Goal: Use online tool/utility: Use online tool/utility

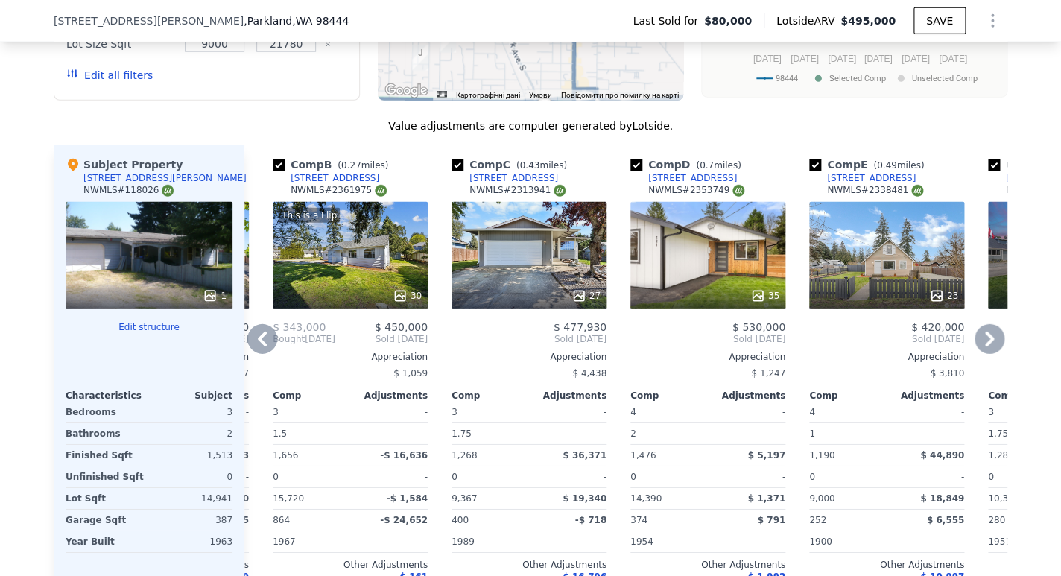
scroll to position [1577, 0]
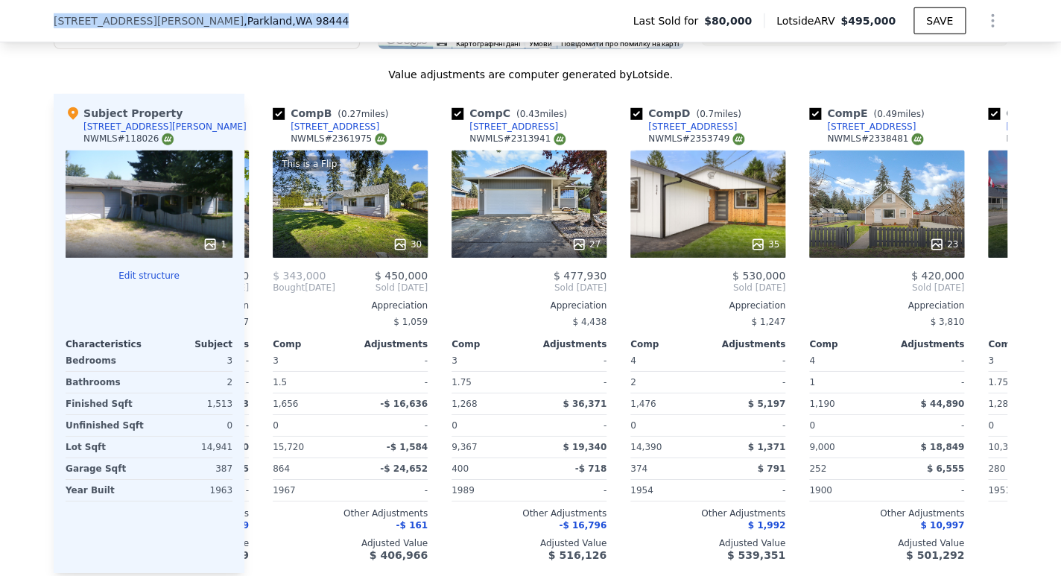
drag, startPoint x: 266, startPoint y: 22, endPoint x: 34, endPoint y: 20, distance: 232.5
click at [34, 20] on div "[STREET_ADDRESS][PERSON_NAME] Last Sold for $80,000 Lotside ARV $495,000 SAVE" at bounding box center [530, 21] width 1061 height 42
copy div "[STREET_ADDRESS][PERSON_NAME]"
drag, startPoint x: 73, startPoint y: 20, endPoint x: 1057, endPoint y: 191, distance: 999.1
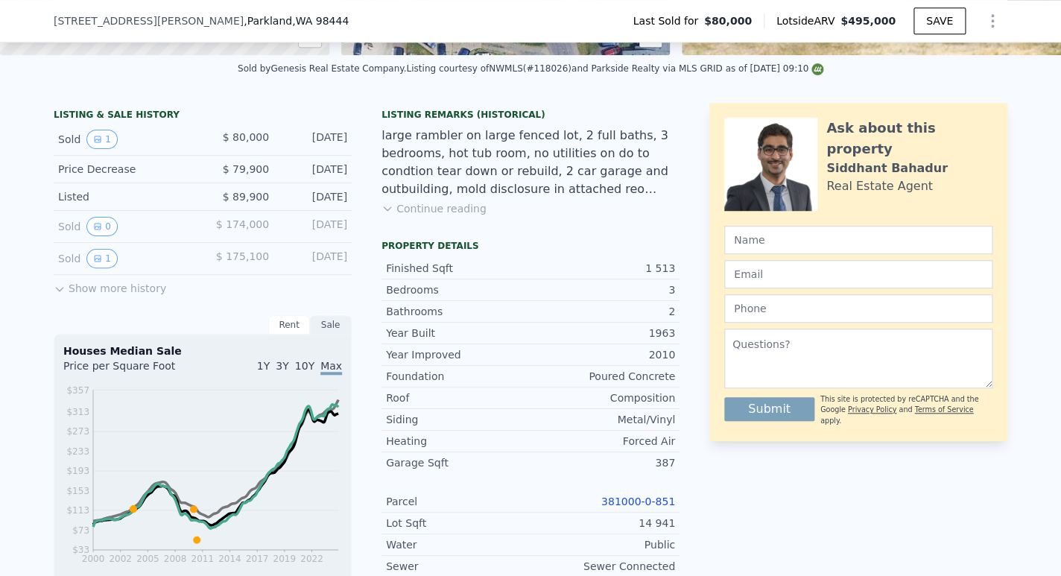
scroll to position [353, 0]
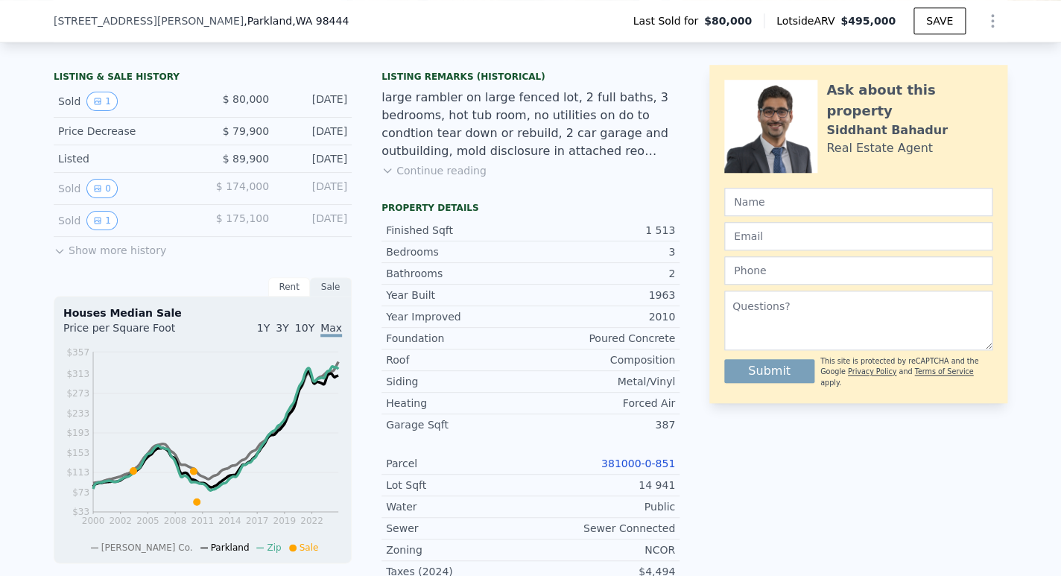
click at [639, 469] on link "381000-0-851" at bounding box center [638, 463] width 74 height 12
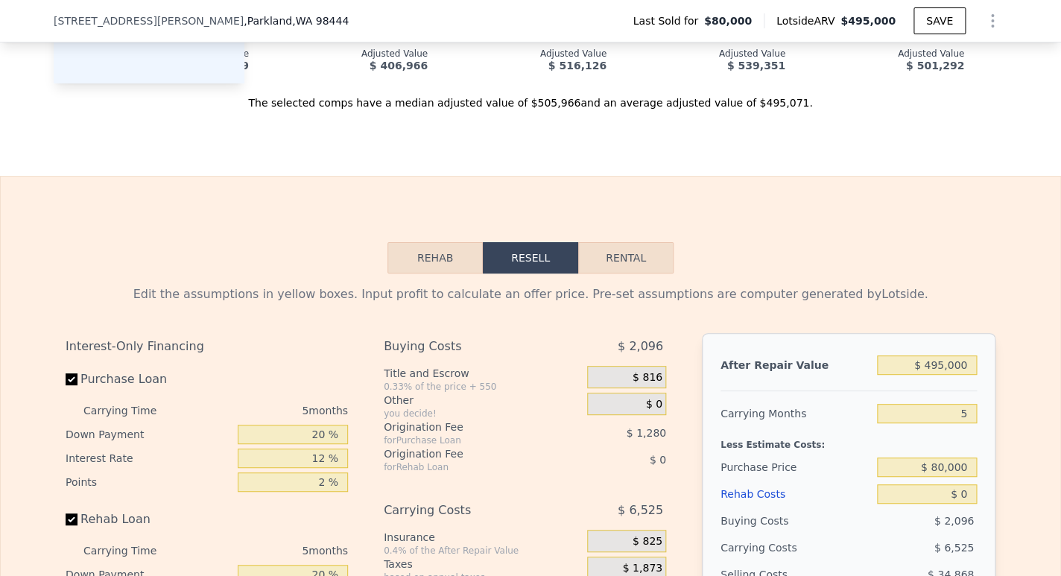
scroll to position [2214, 0]
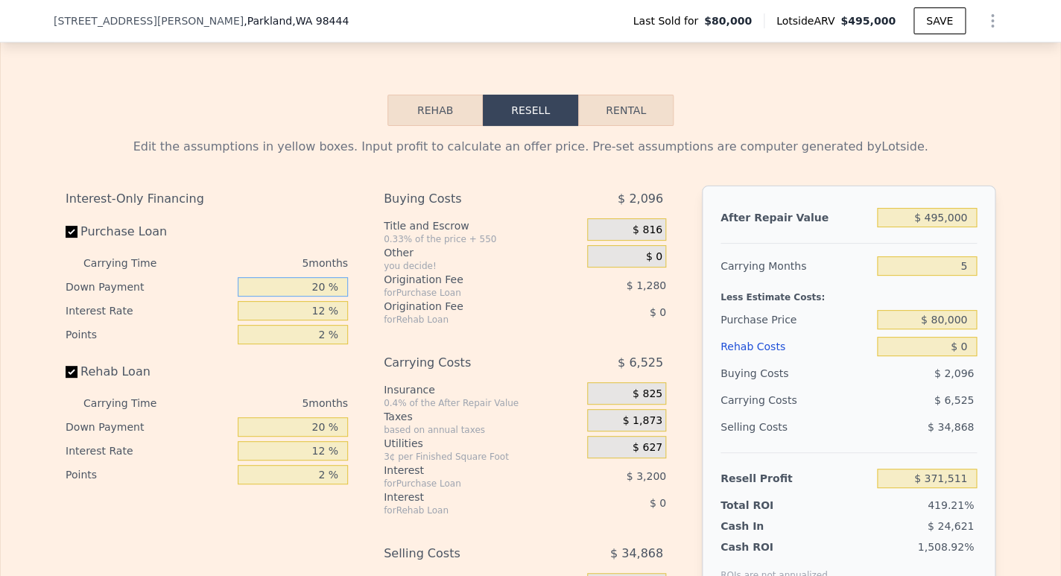
click at [320, 297] on input "20 %" at bounding box center [293, 286] width 110 height 19
type input "2 %"
type input "$ 370,503"
type input "0 %"
type input "$ 370,391"
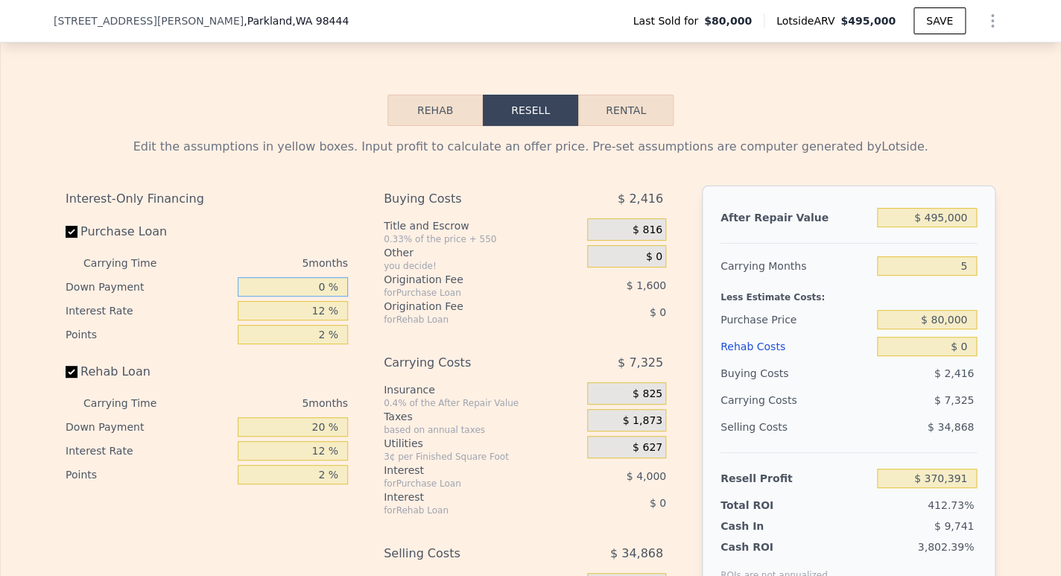
type input "0 %"
click at [320, 320] on input "12 %" at bounding box center [293, 310] width 110 height 19
type input "1 %"
type input "$ 374,056"
type input "1.5 %"
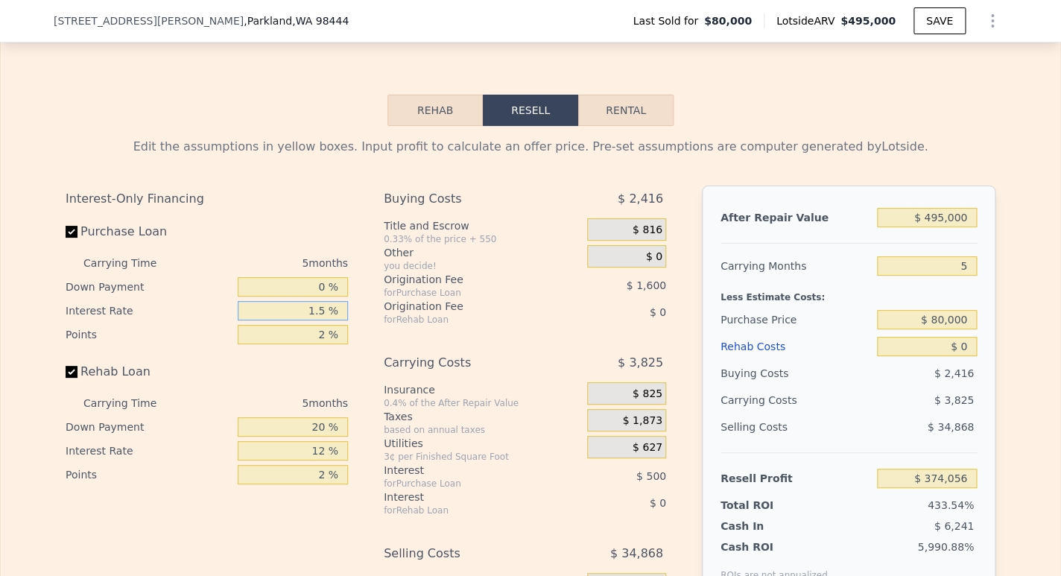
type input "$ 373,891"
click at [315, 344] on input "2 %" at bounding box center [293, 334] width 110 height 19
click at [321, 320] on input "1.5 %" at bounding box center [293, 310] width 110 height 19
type input "1. %"
type input "$ 374,056"
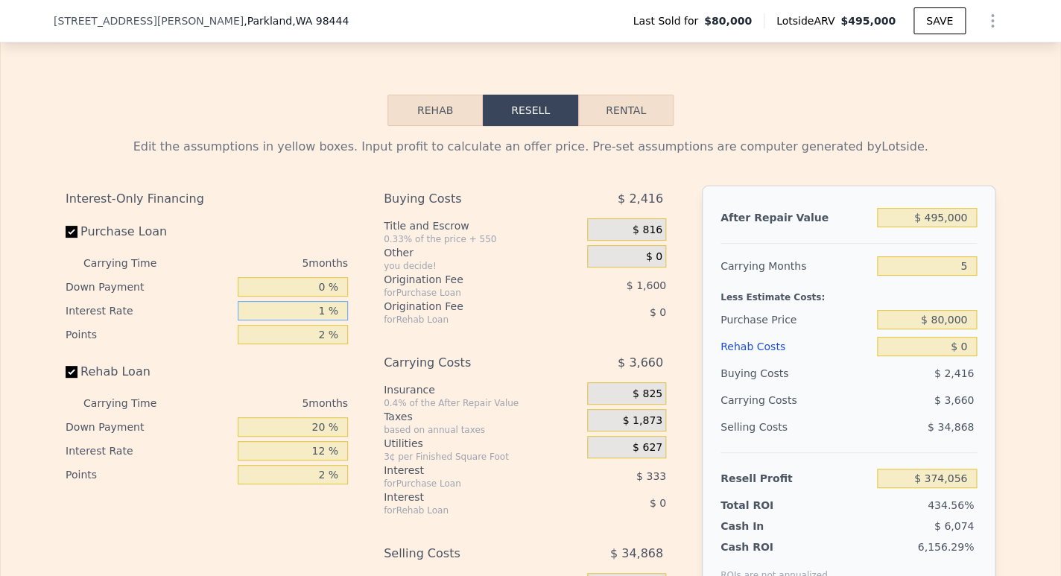
type input "10 %"
type input "$ 371,056"
type input "10.5 %"
type input "$ 370,891"
type input "10.5 %"
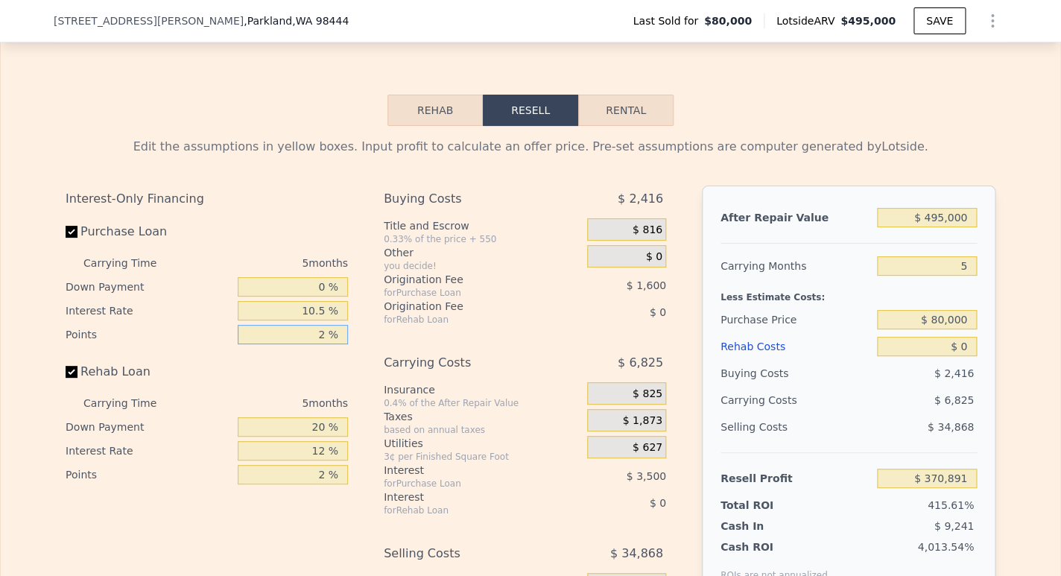
click at [323, 344] on input "2 %" at bounding box center [293, 334] width 110 height 19
type input "21 %"
type input "$ 355,691"
type input "2 %"
type input "$ 370,891"
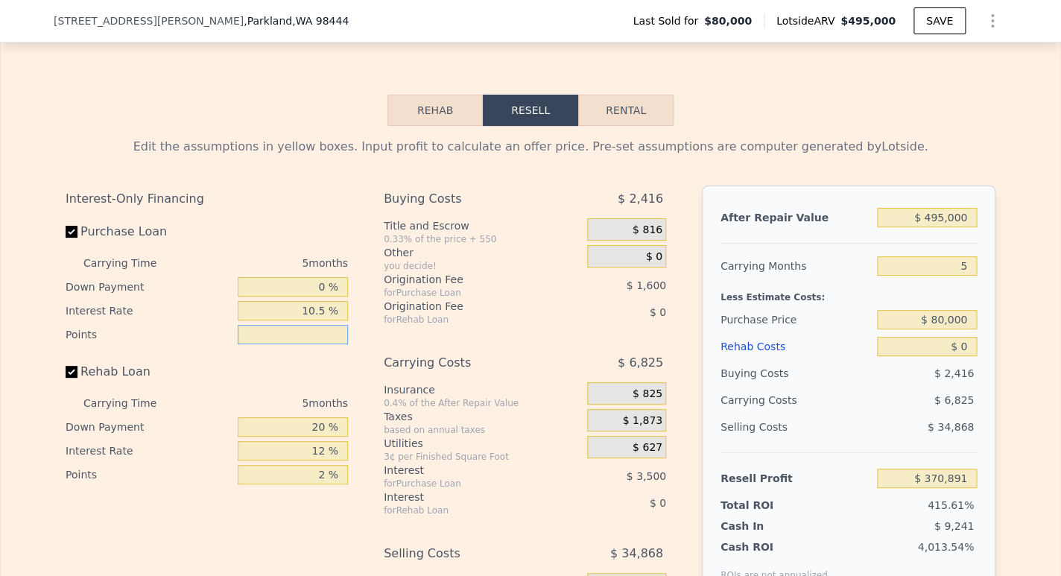
type input "1 %"
type input "$ 371,691"
type input "1 %"
click at [317, 437] on input "20 %" at bounding box center [293, 426] width 110 height 19
type input "2 %"
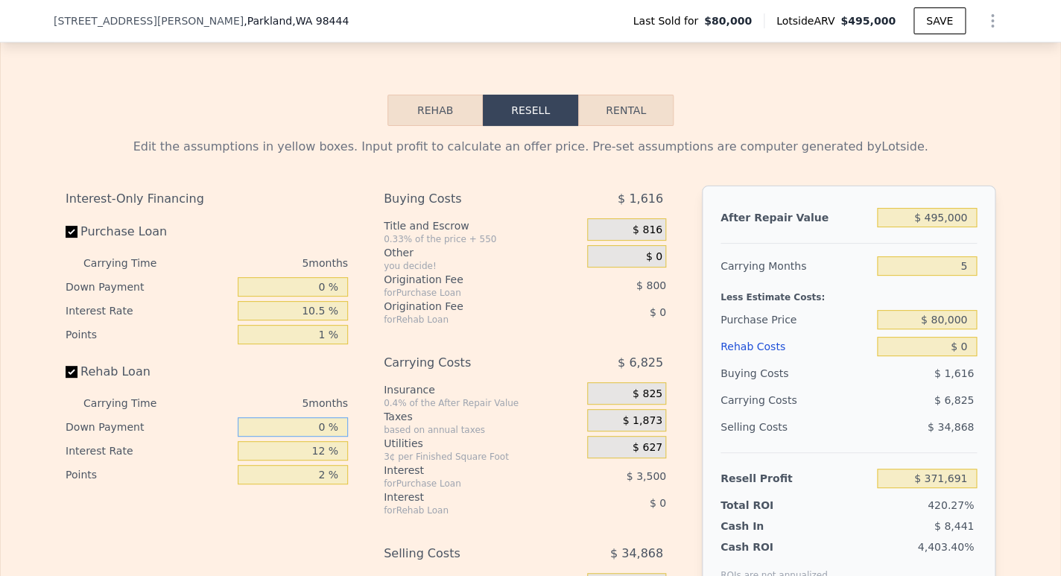
type input "0 %"
click at [319, 460] on input "12 %" at bounding box center [293, 450] width 110 height 19
type input "1 %"
type input "10.5 %"
click at [320, 484] on input "2 %" at bounding box center [293, 474] width 110 height 19
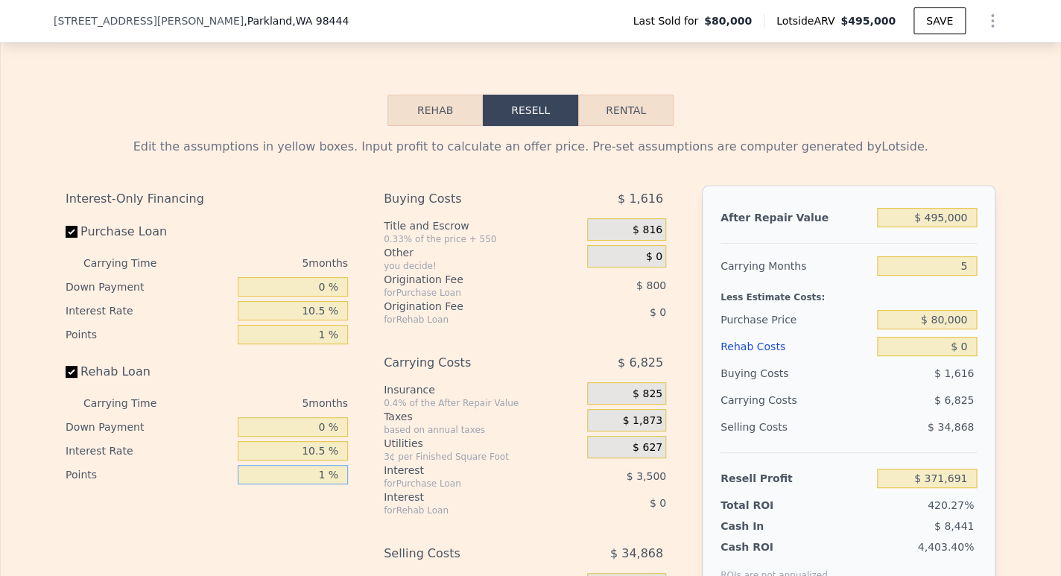
type input "1 %"
click at [940, 227] on input "$ 495,000" at bounding box center [927, 217] width 100 height 19
type input "$ 4,000"
type input "-$ 84,450"
type input "$ 45,000"
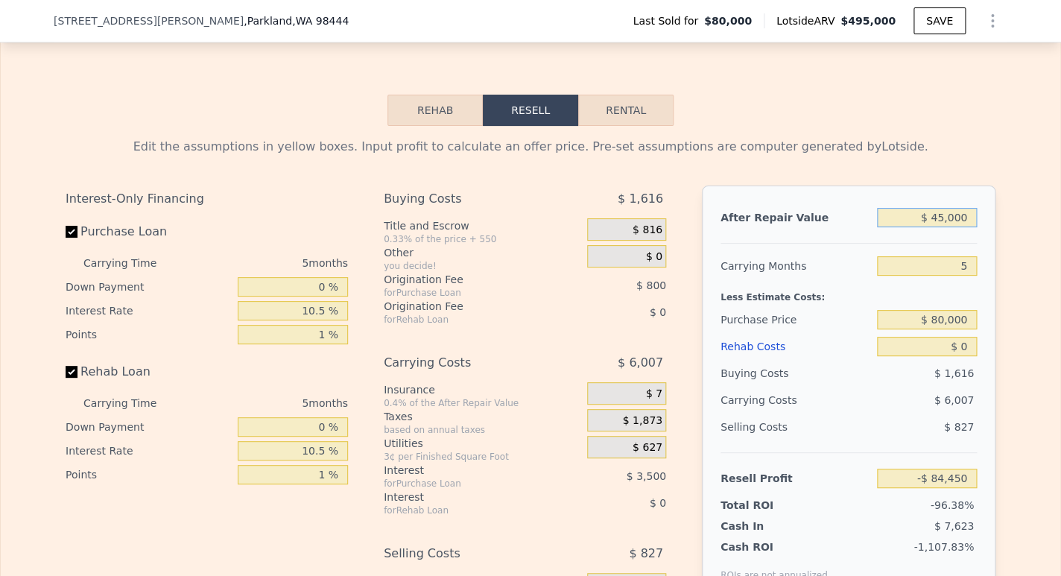
type input "-$ 46,361"
type input "$ 450,000"
type input "$ 329,885"
type input "$ 450,000"
click at [959, 276] on input "5" at bounding box center [927, 265] width 100 height 19
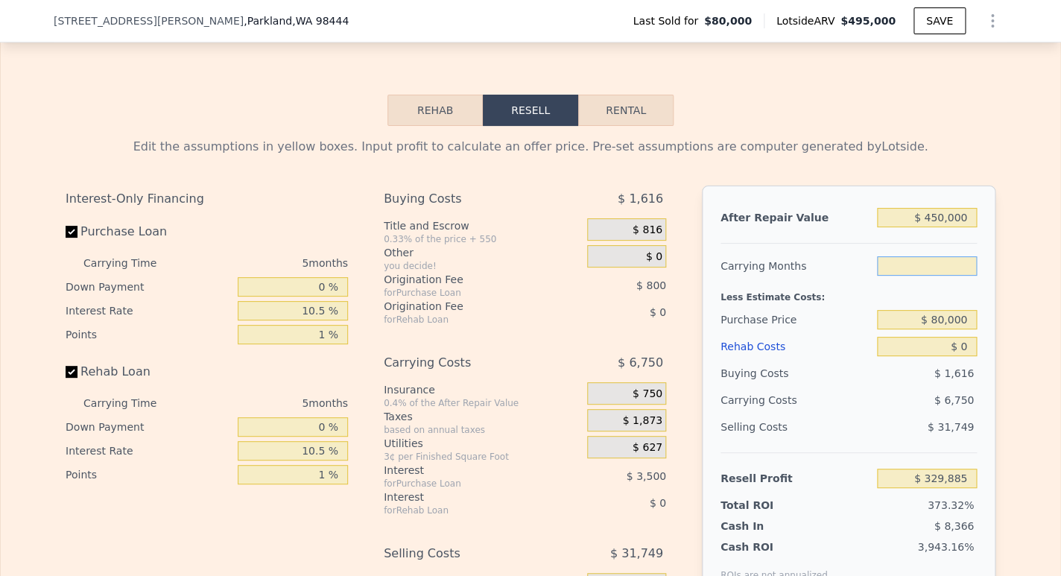
type input "3"
type input "$ 332,585"
type input "3"
drag, startPoint x: 928, startPoint y: 341, endPoint x: 995, endPoint y: 345, distance: 67.2
click at [977, 329] on input "$ 80,000" at bounding box center [927, 319] width 100 height 19
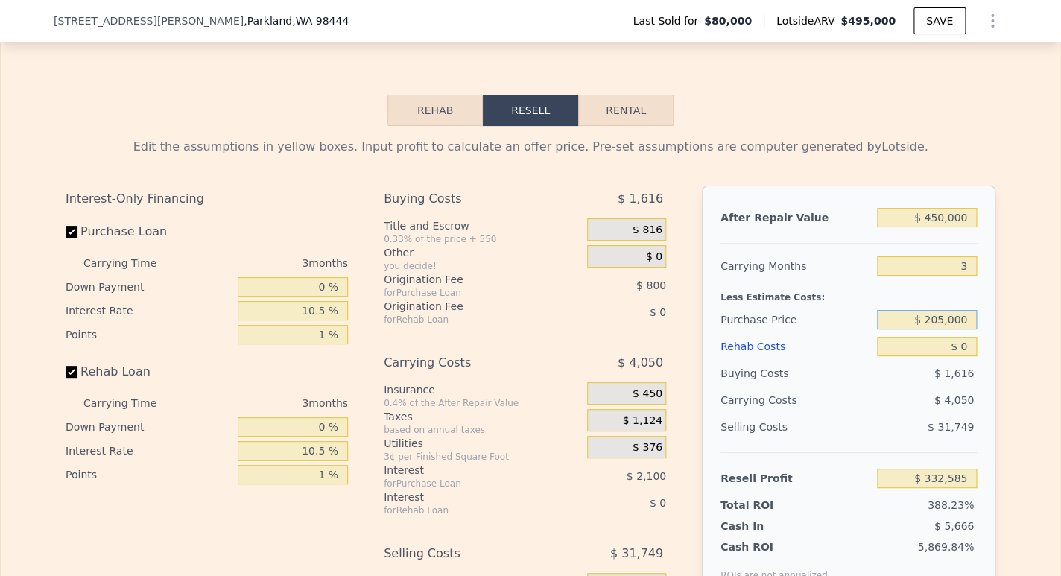
type input "$ 205,000"
click at [964, 356] on input "$ 0" at bounding box center [927, 346] width 100 height 19
type input "$ 202,636"
type input "$ 1"
type input "$ 202,635"
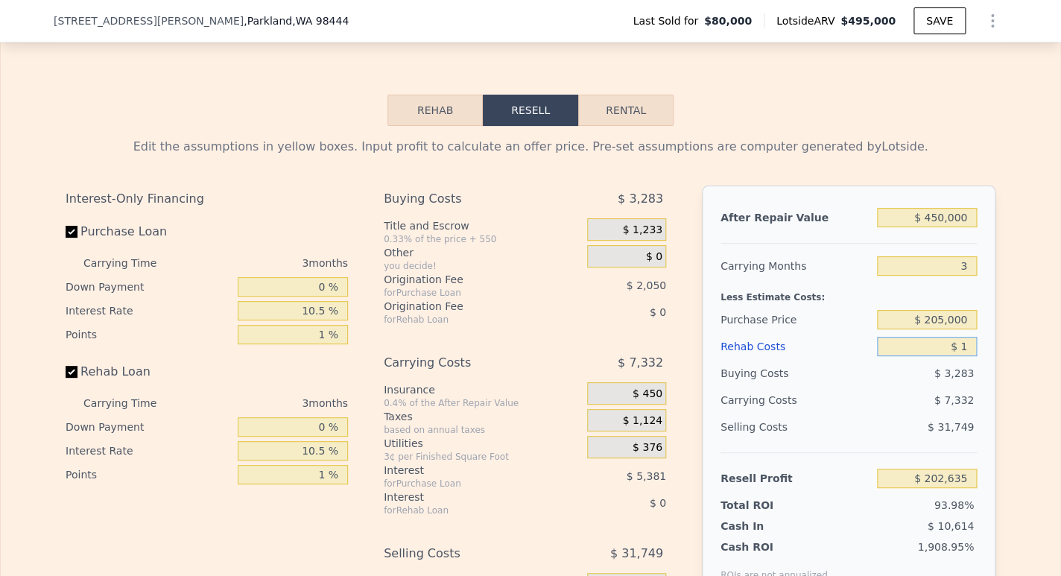
type input "$ 10"
type input "$ 202,626"
type input "$ 100"
type input "$ 202,532"
type input "$ 1,000"
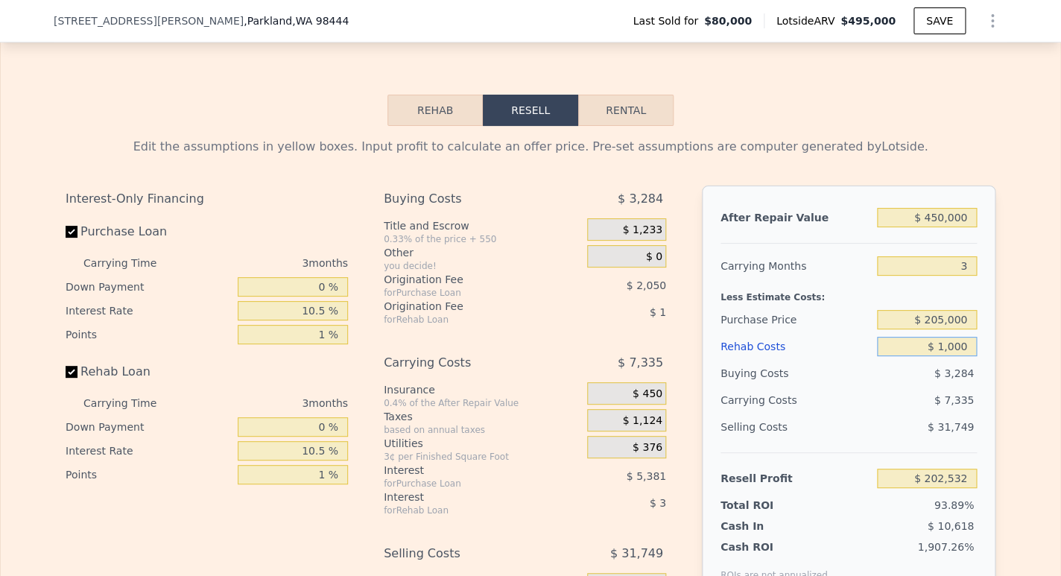
type input "$ 201,599"
type input "$ 10,000"
type input "$ 192,275"
type input "$ 100,000"
type input "$ 99,011"
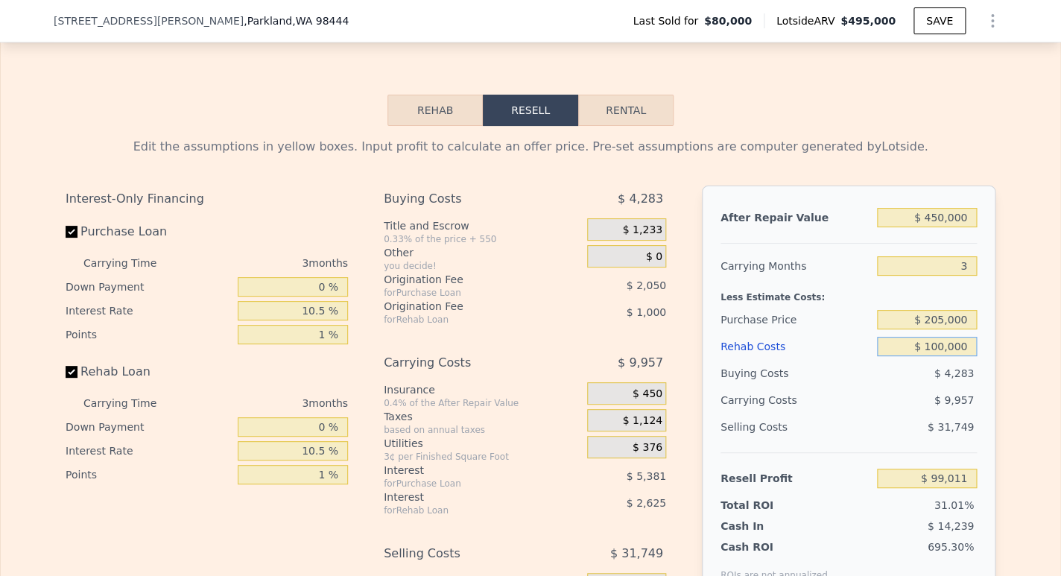
type input "$ 100,000"
click at [942, 406] on span "$ 9,957" at bounding box center [953, 400] width 39 height 12
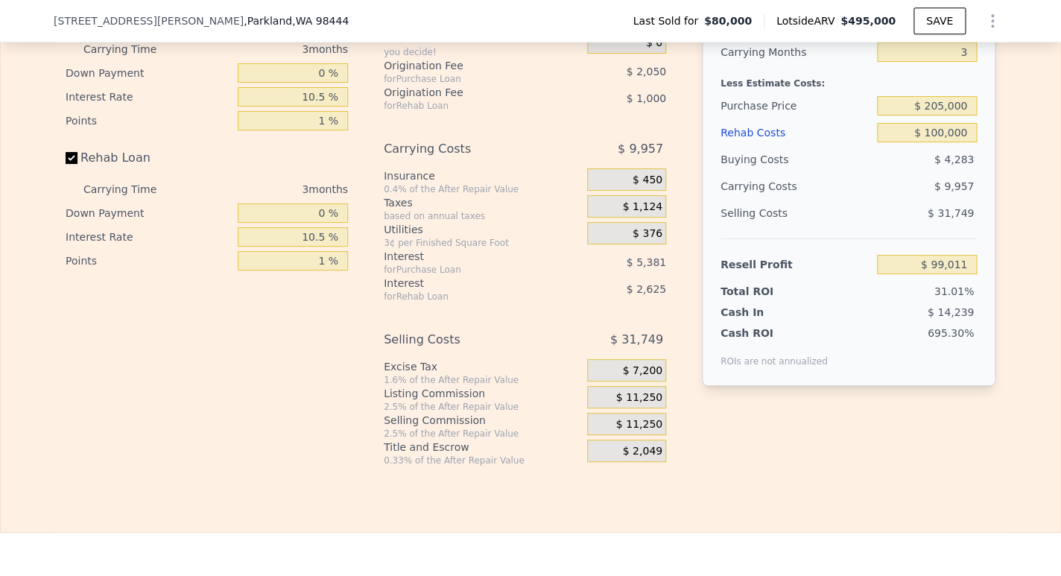
scroll to position [2337, 0]
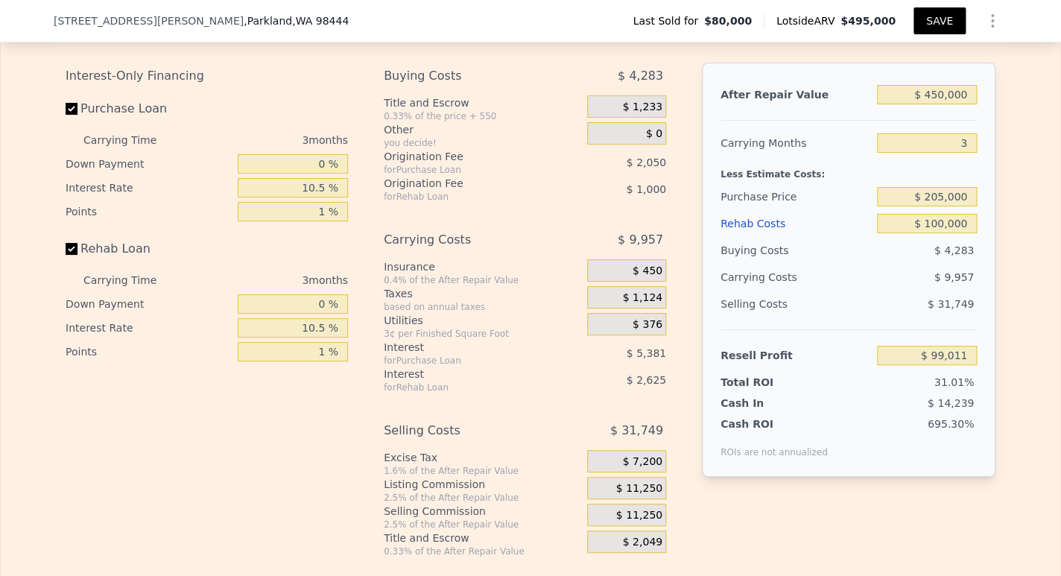
click at [922, 26] on button "SAVE" at bounding box center [940, 20] width 52 height 27
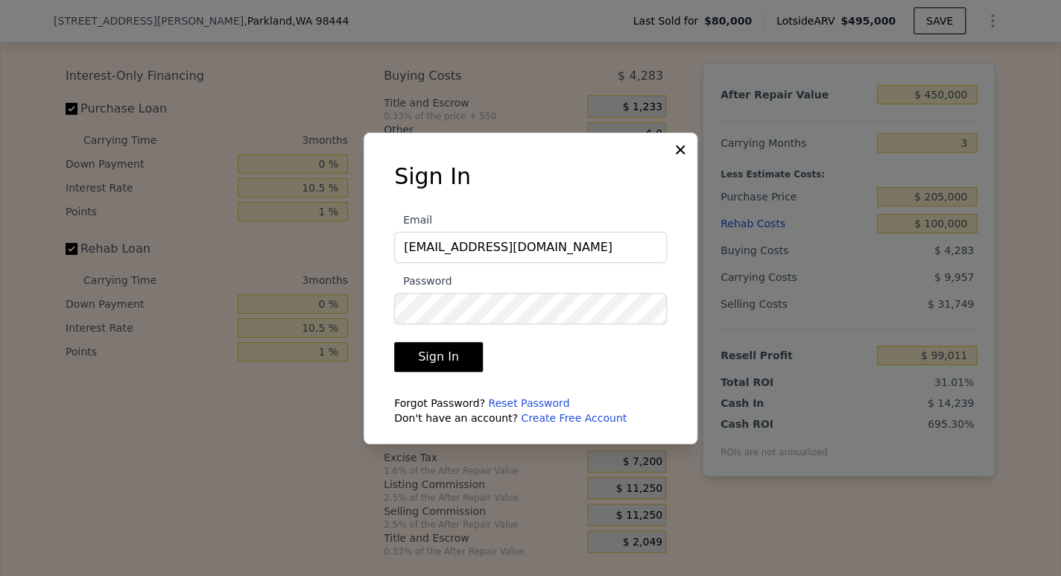
type input "[EMAIL_ADDRESS][DOMAIN_NAME]"
click at [459, 355] on button "Sign In" at bounding box center [438, 357] width 89 height 30
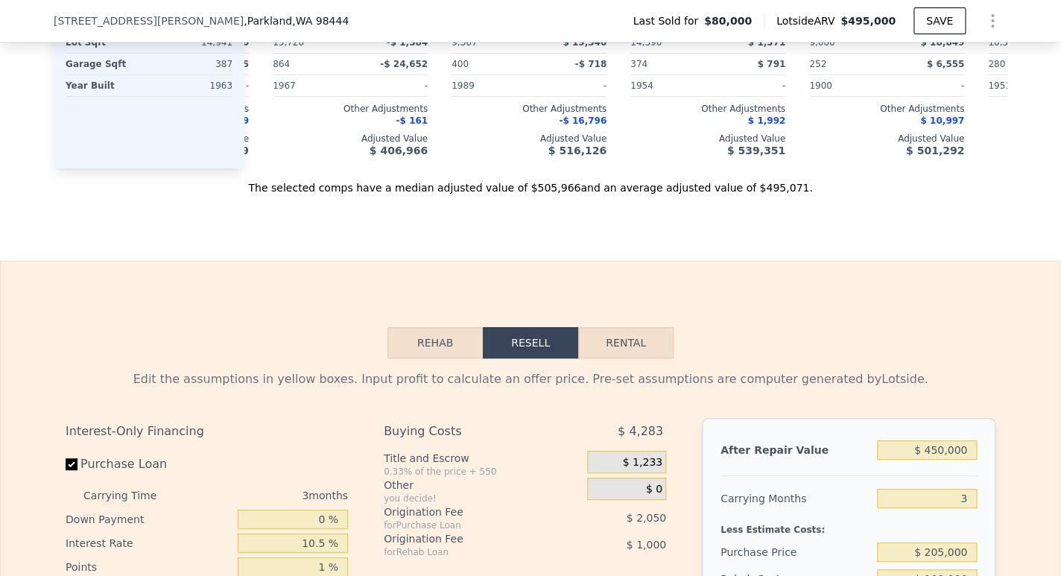
scroll to position [2099, 0]
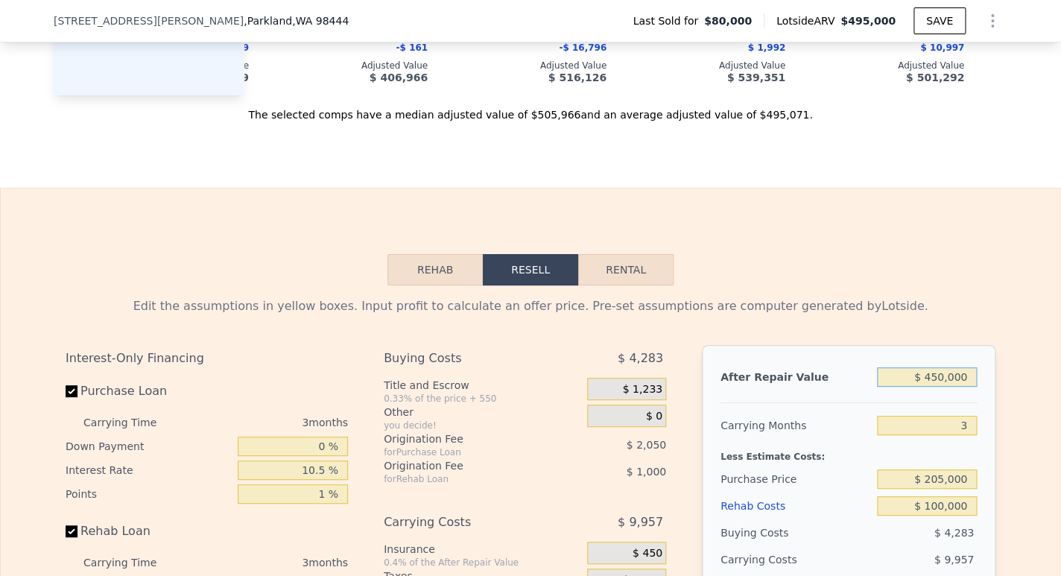
click at [937, 379] on input "$ 450,000" at bounding box center [927, 376] width 100 height 19
type input "$ 40,000"
type input "-$ 282,153"
type input "$ 480,000"
type input "$ 126,902"
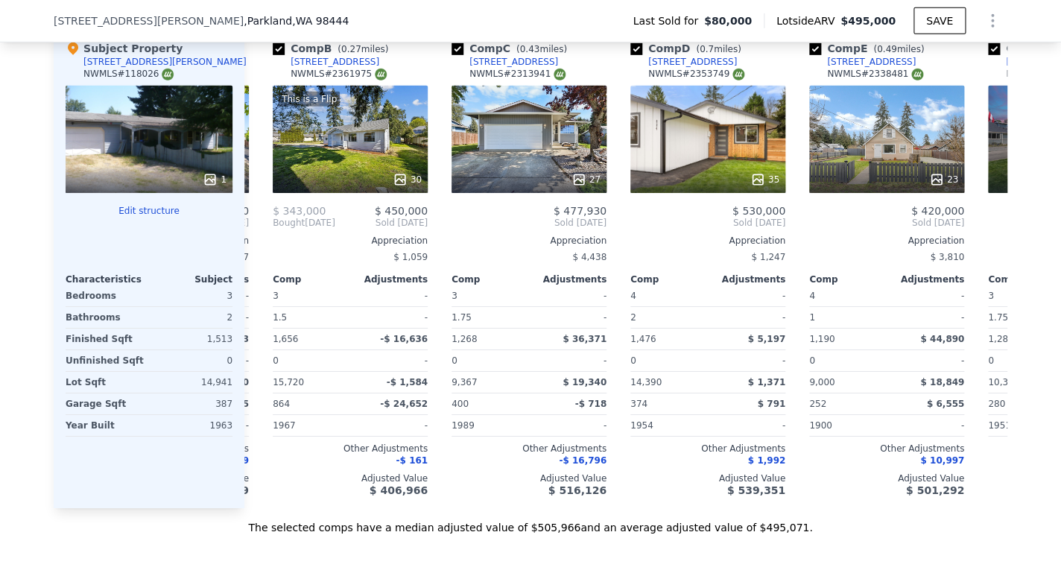
scroll to position [1603, 0]
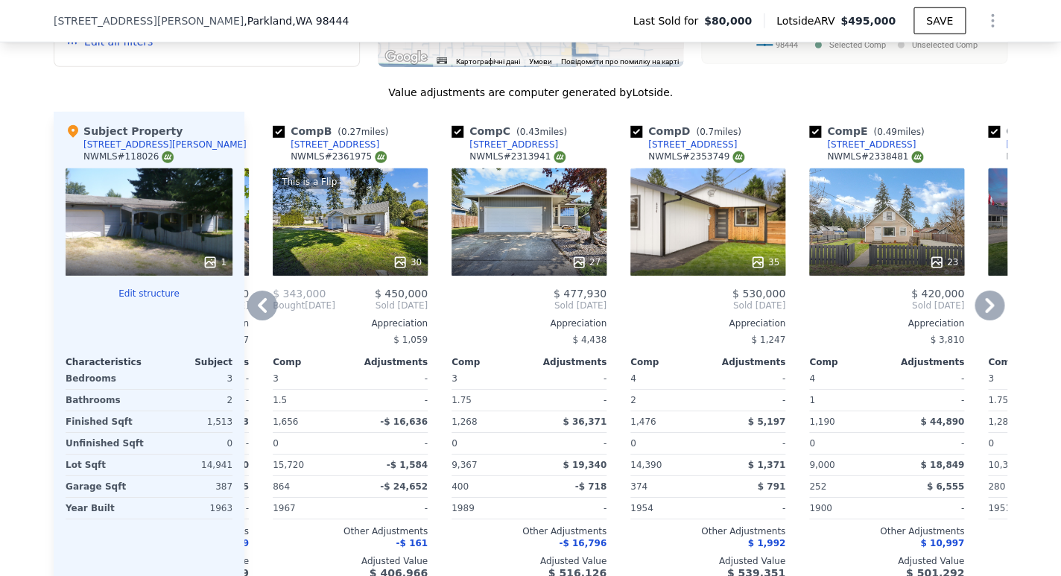
click at [308, 139] on div "[STREET_ADDRESS]" at bounding box center [335, 145] width 89 height 12
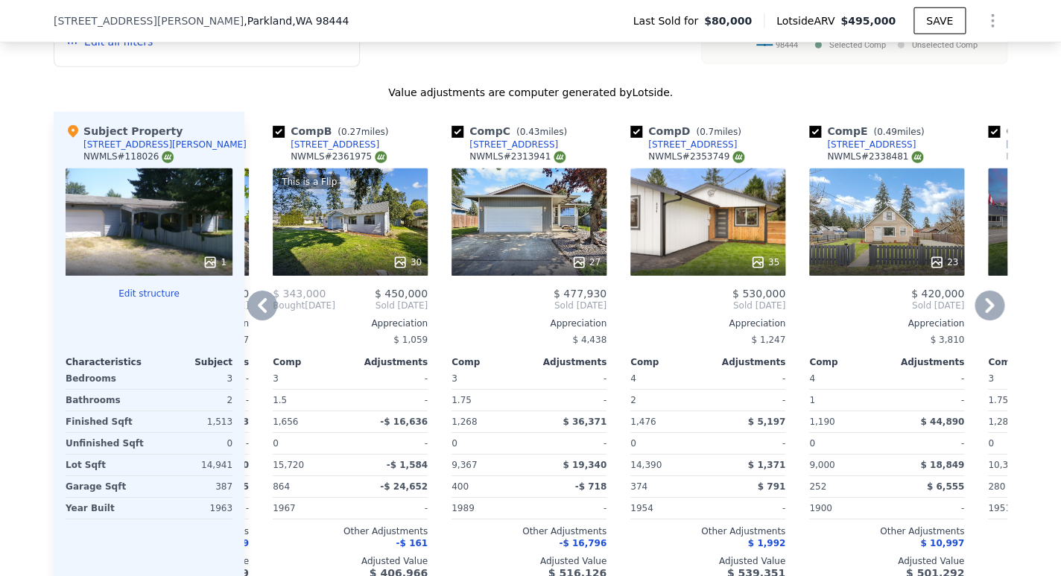
type input "$ 495,000"
type input "5"
type input "$ 0"
type input "$ 371,511"
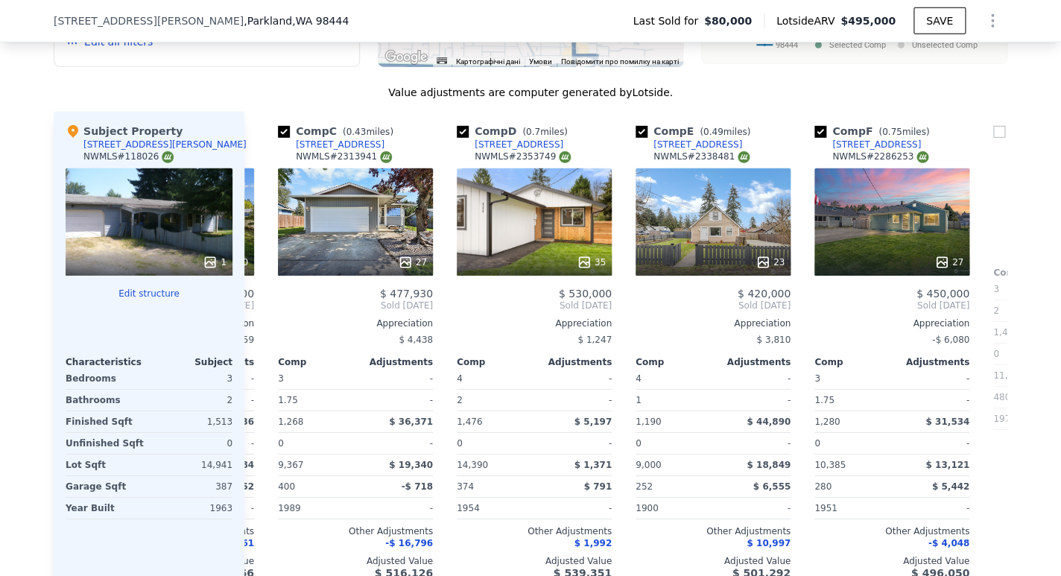
scroll to position [0, 405]
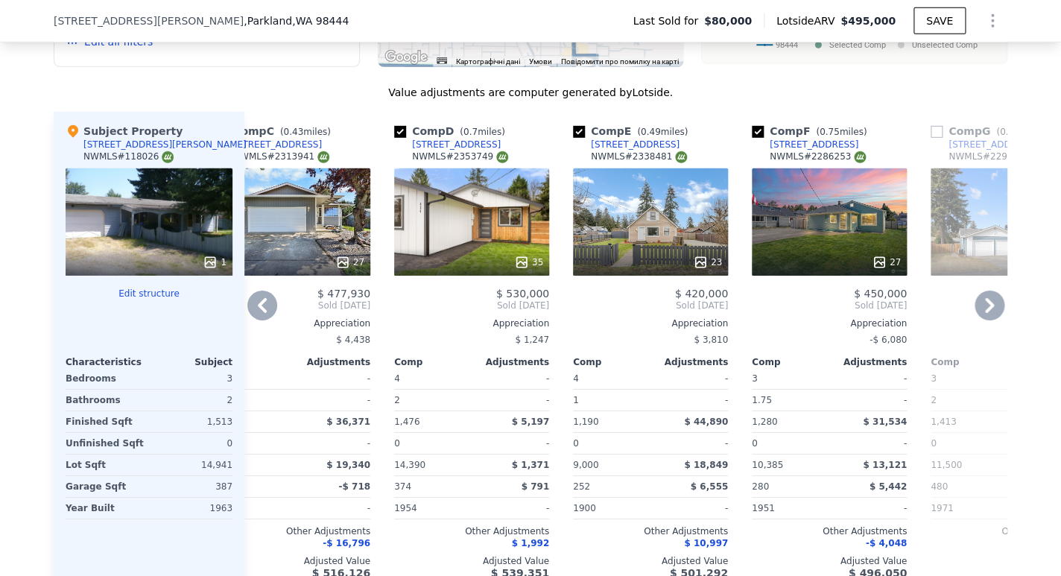
click at [428, 139] on div "[STREET_ADDRESS]" at bounding box center [456, 145] width 89 height 12
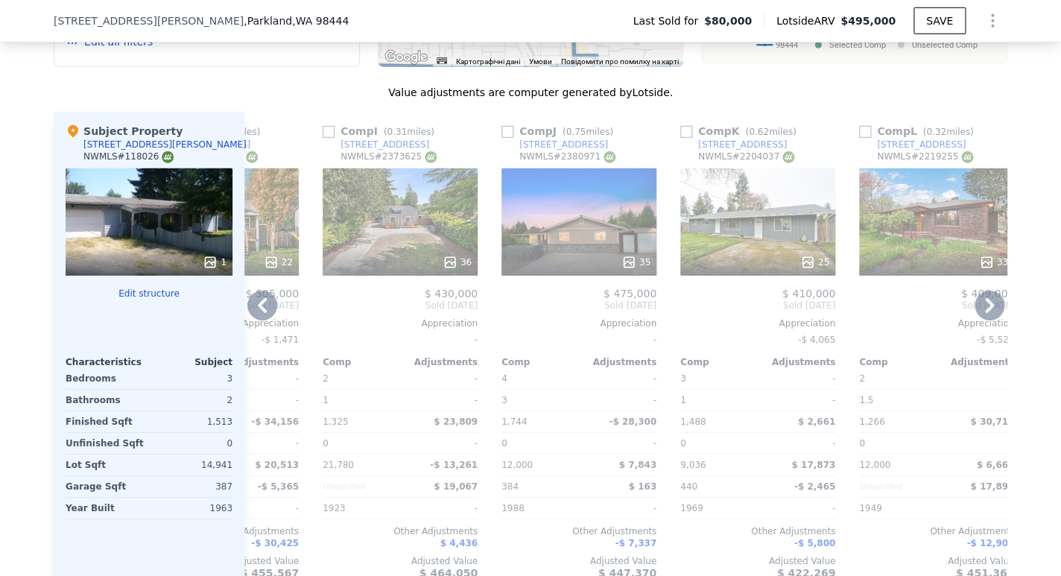
scroll to position [0, 1419]
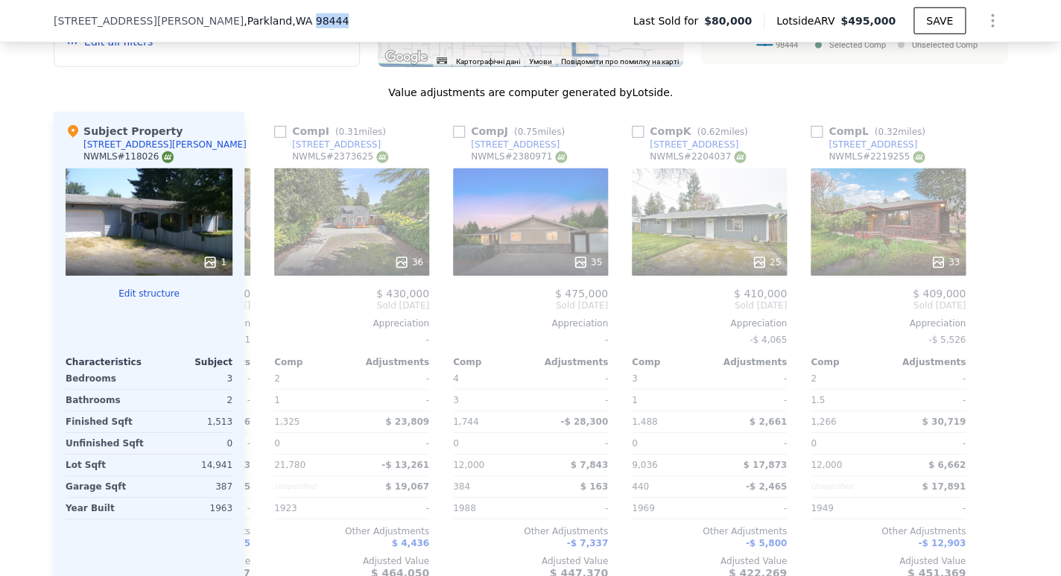
drag, startPoint x: 223, startPoint y: 21, endPoint x: 279, endPoint y: 19, distance: 56.7
click at [279, 20] on div "[STREET_ADDRESS][PERSON_NAME] Last Sold for $80,000 Lotside ARV $495,000 SAVE" at bounding box center [531, 21] width 954 height 42
copy span "98444"
click at [488, 139] on div "[STREET_ADDRESS]" at bounding box center [515, 145] width 89 height 12
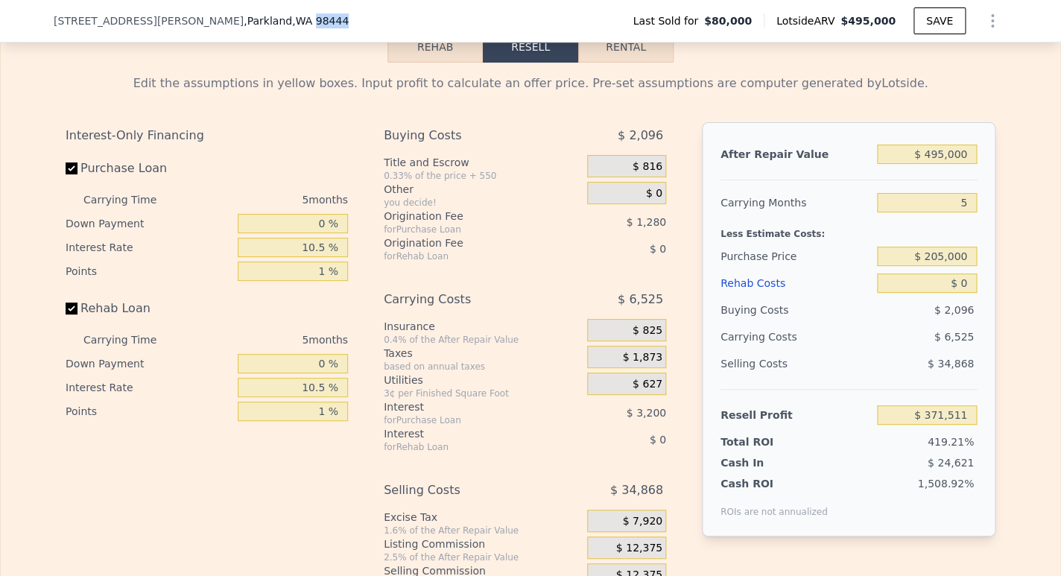
scroll to position [2325, 0]
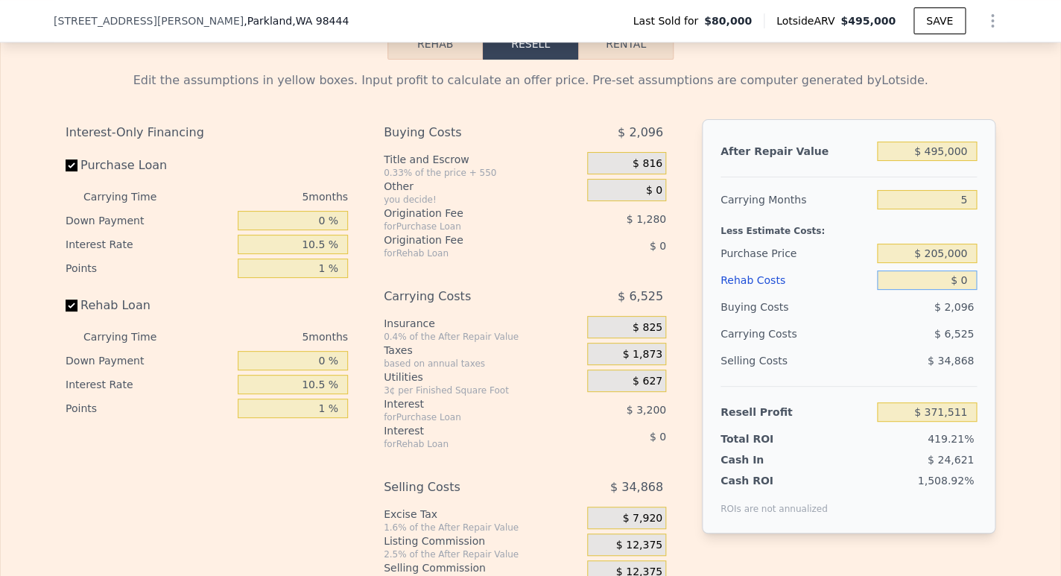
click at [972, 285] on div "After Repair Value $ 495,000 Carrying Months 5 Less Estimate Costs: Purchase Pr…" at bounding box center [849, 326] width 294 height 414
type input "$ 1"
type input "$ 371,510"
type input "$ 10"
type input "$ 371,501"
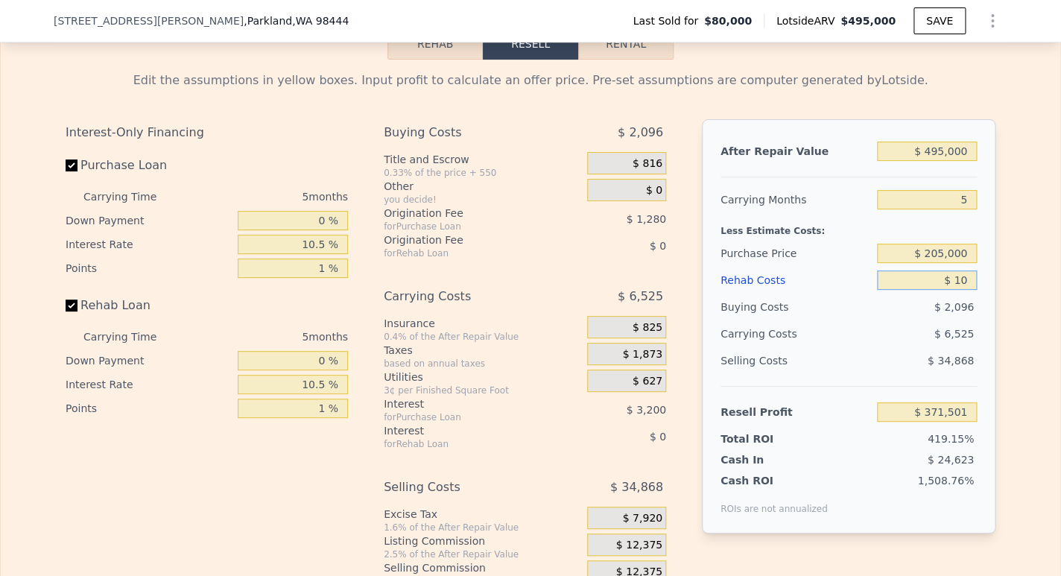
type input "$ 100"
type input "$ 371,404"
type input "$ 1,000"
type input "$ 370,455"
type input "$ 10,000"
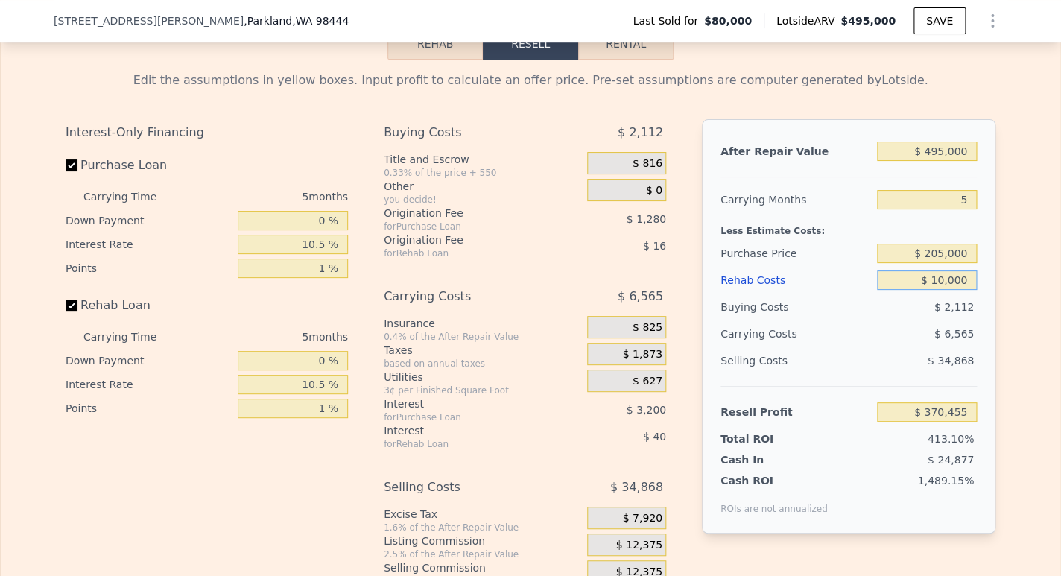
type input "$ 360,951"
type input "$ 100,000"
type input "$ 265,911"
type input "$ 100,000"
click at [963, 194] on input "5" at bounding box center [927, 199] width 100 height 19
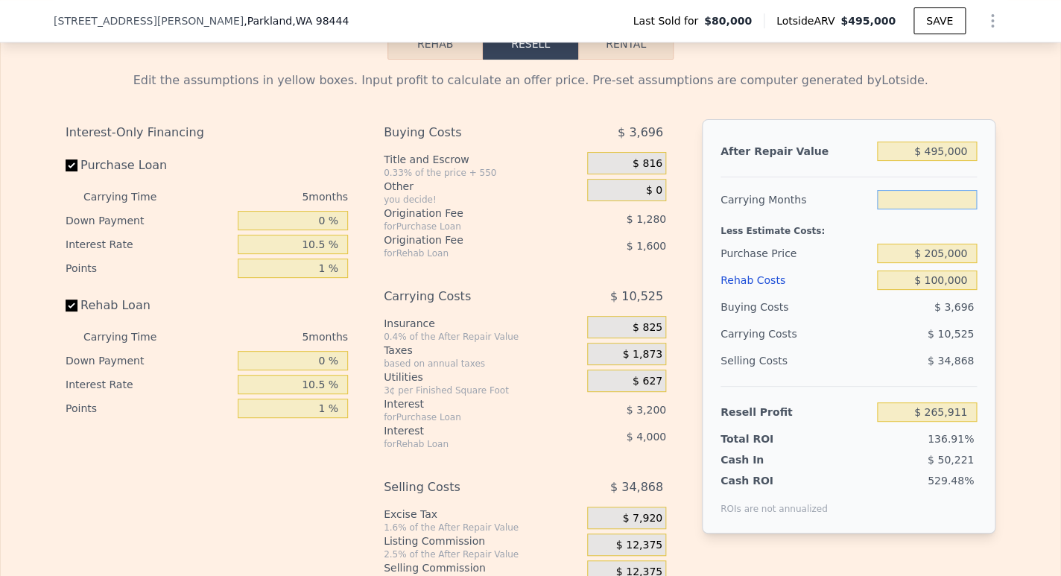
type input "2"
type input "$ 272,226"
type input "3"
type input "$ 270,121"
type input "4"
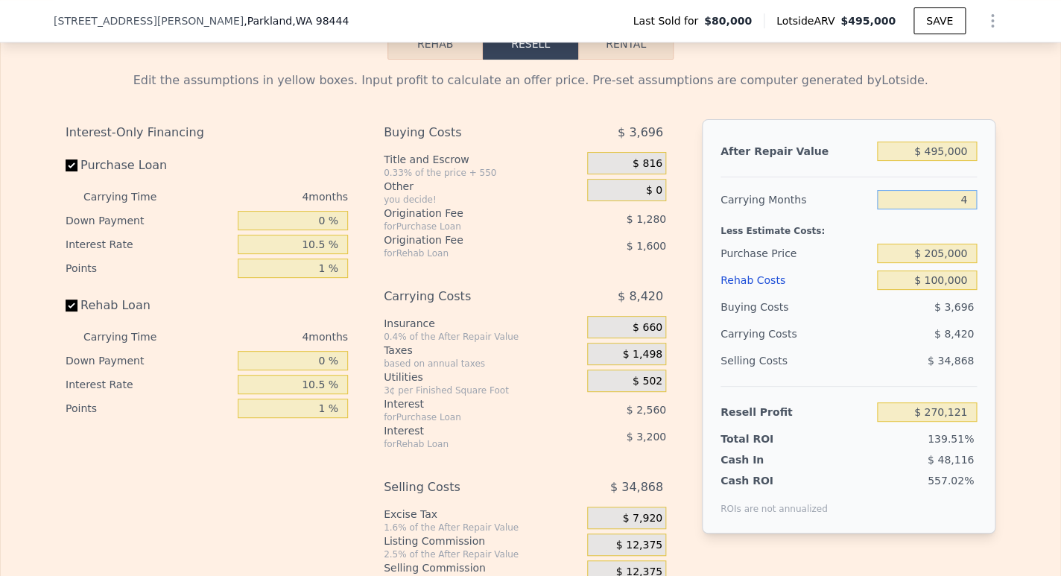
type input "$ 268,016"
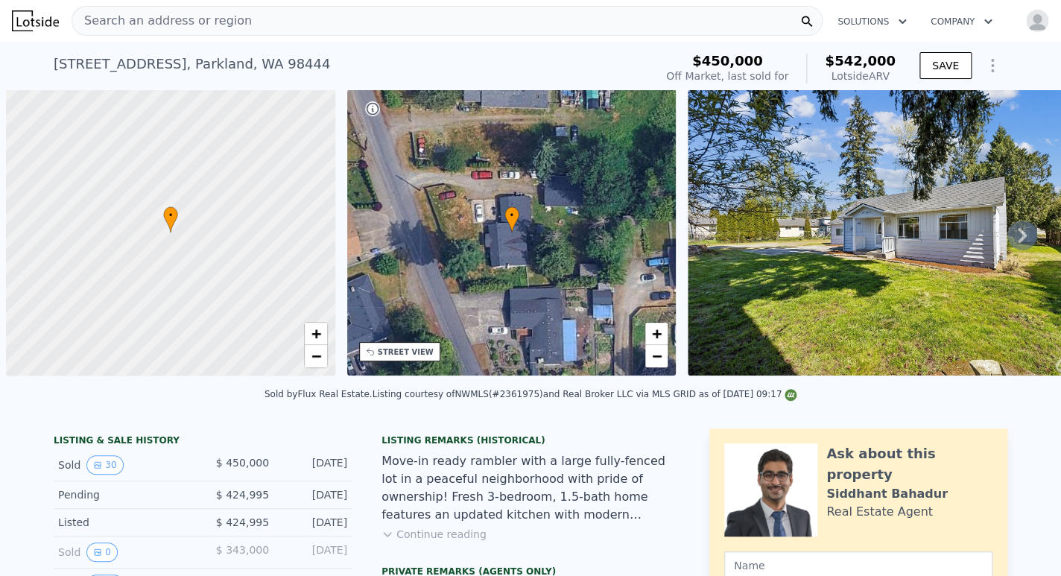
scroll to position [0, 6]
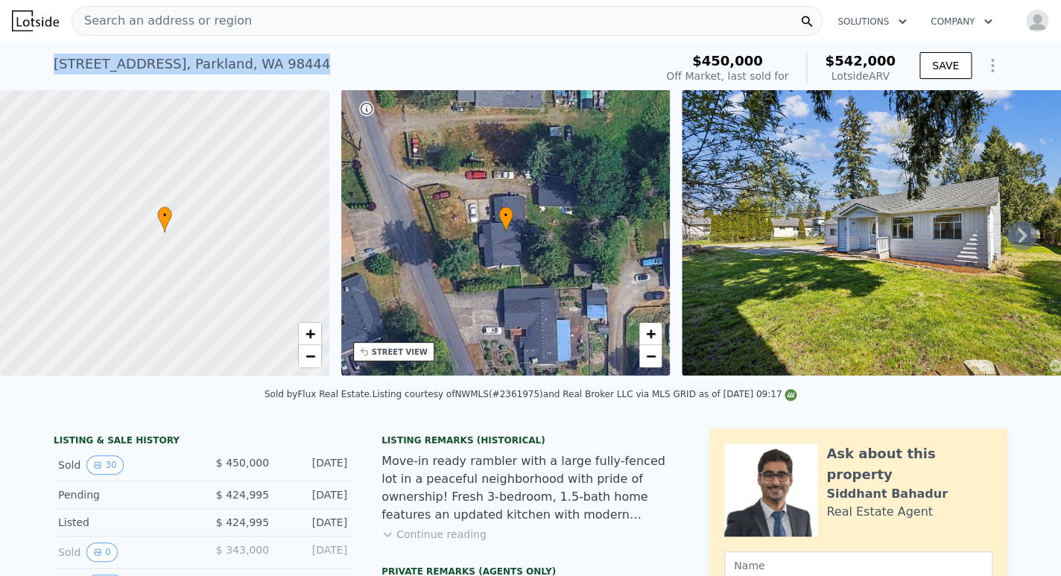
drag, startPoint x: 235, startPoint y: 63, endPoint x: 46, endPoint y: 58, distance: 188.6
click at [54, 59] on div "10309 Broadway Ave S , Parkland , WA 98444 Sold May 2025 for $450k (~ARV $542k )" at bounding box center [351, 69] width 595 height 42
copy div "10309 Broadway Ave S , Parkland , WA 98444"
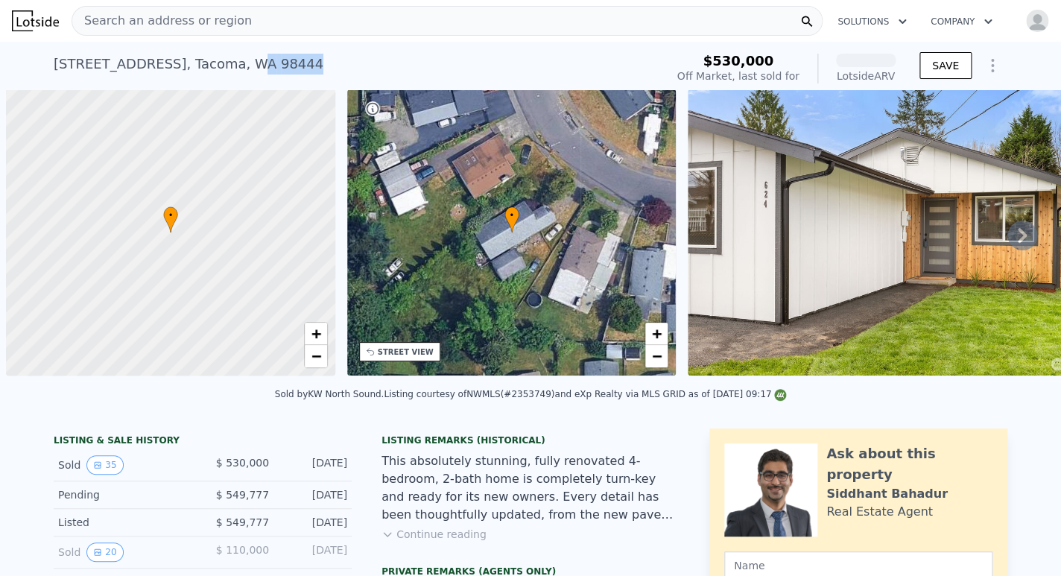
scroll to position [0, 6]
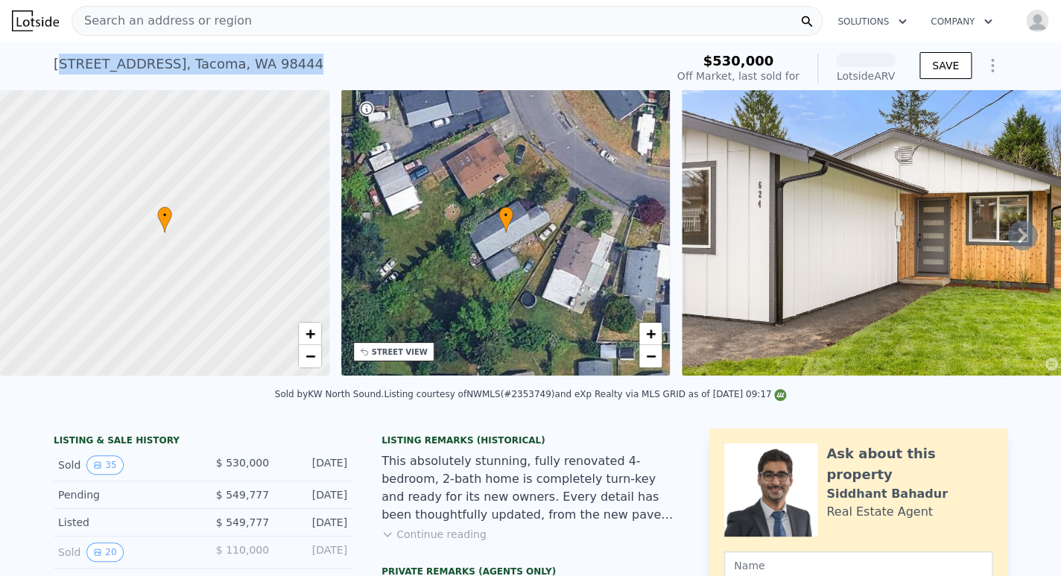
click at [54, 57] on div "624 S 91st St , Tacoma , WA 98444 Sold May 2025 for $530k (~ARV )" at bounding box center [357, 69] width 606 height 42
copy div "624 S 91st St , Tacoma , WA 98444"
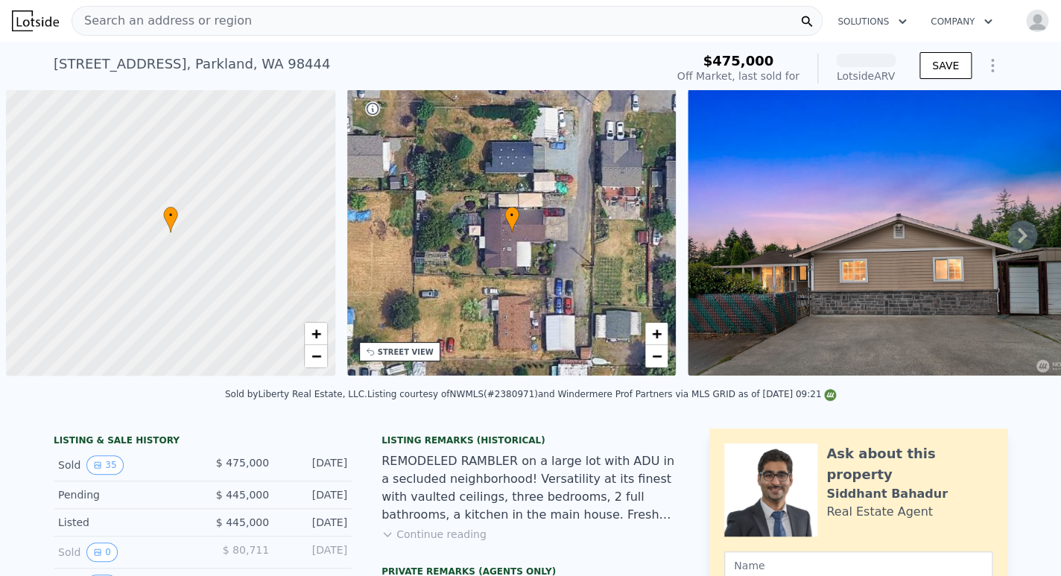
scroll to position [0, 6]
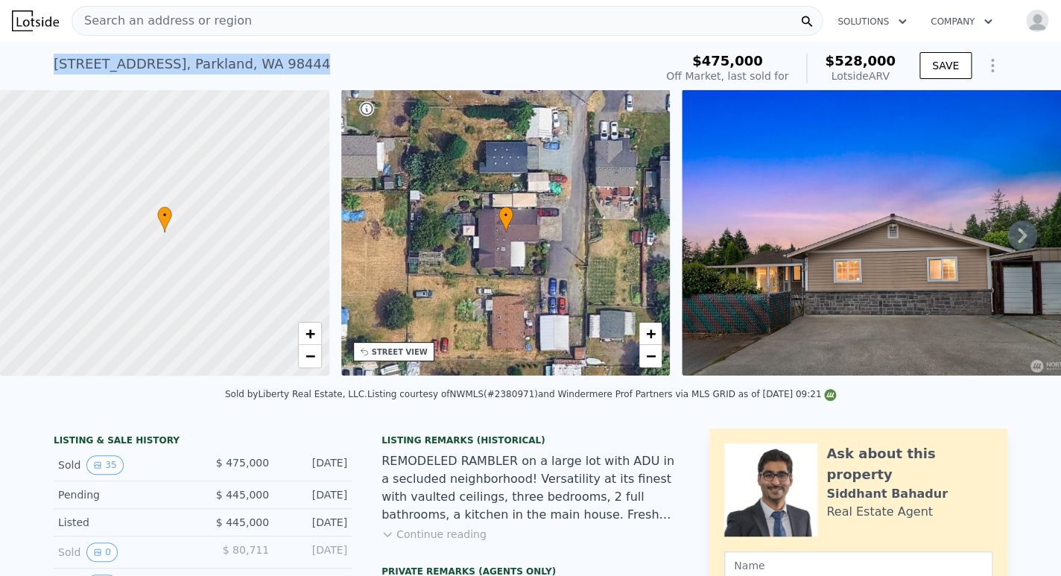
click at [54, 60] on div "[STREET_ADDRESS] Sold [DATE] for $475k (~ARV $528k )" at bounding box center [351, 69] width 595 height 42
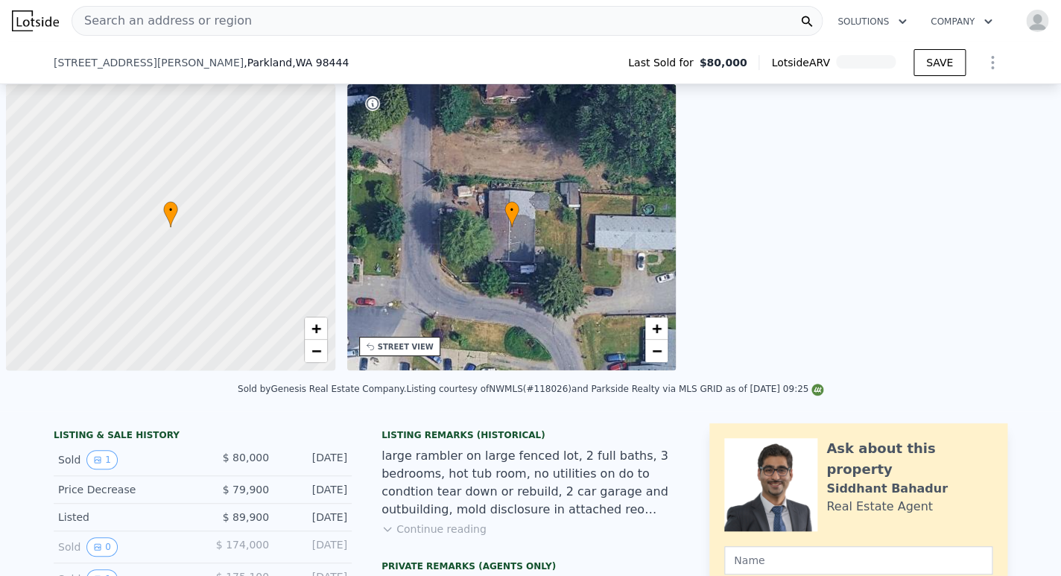
scroll to position [0, 6]
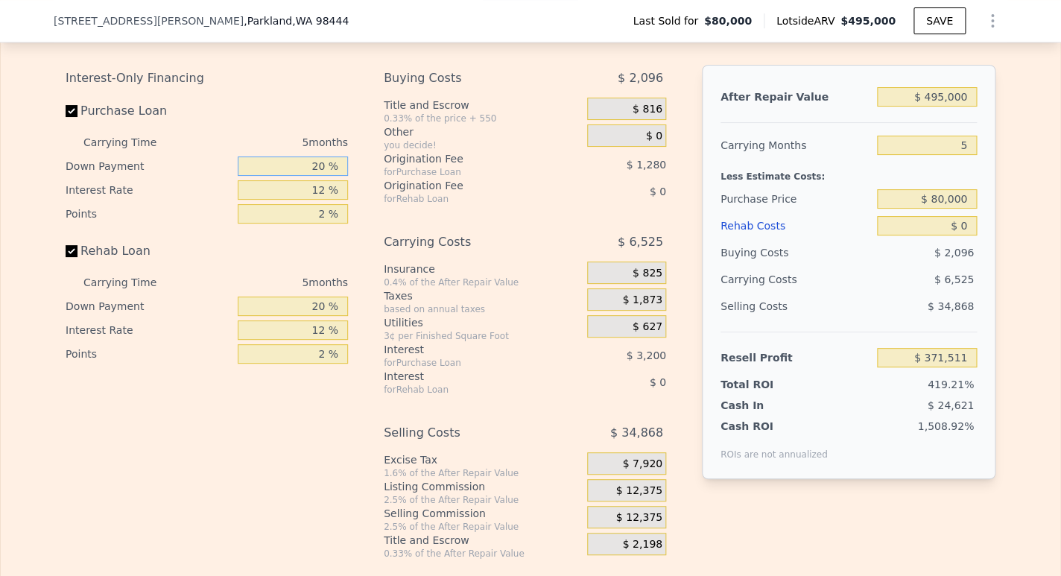
click at [317, 159] on input "20 %" at bounding box center [293, 165] width 110 height 19
type input "10 %"
type input "$ 370,951"
type input "1 %"
type input "$ 370,447"
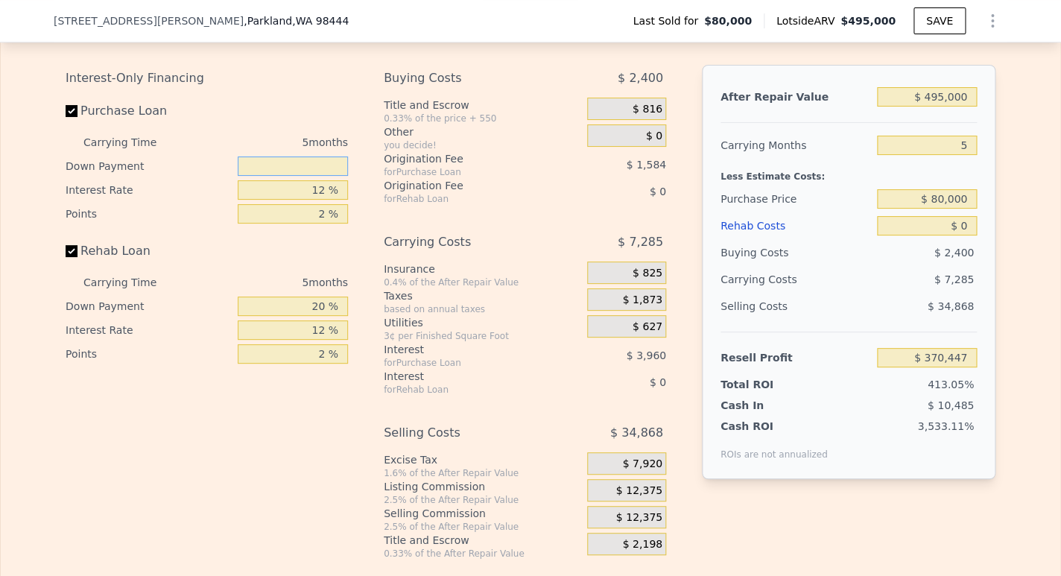
type input "0 %"
type input "$ 370,391"
type input "0 %"
click at [317, 180] on input "12 %" at bounding box center [293, 189] width 110 height 19
type input "2 %"
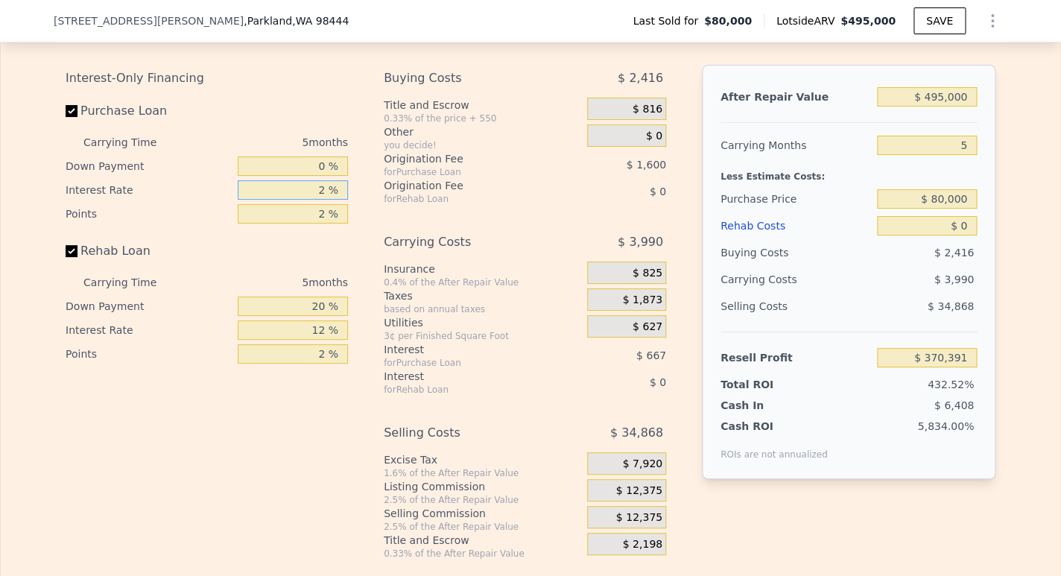
type input "$ 373,726"
type input "1 %"
type input "$ 374,056"
type input "10 %"
type input "$ 371,056"
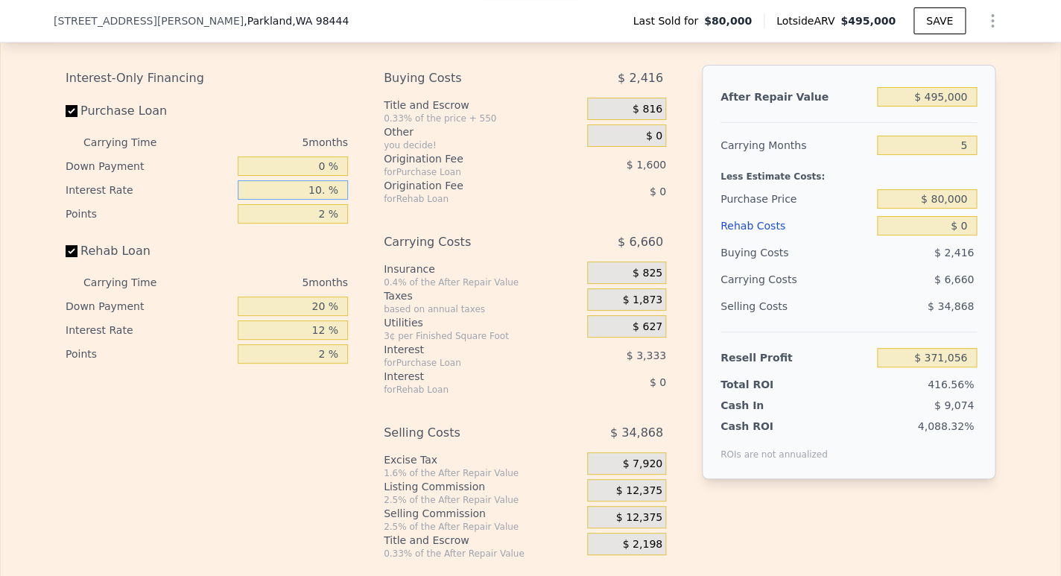
type input "10.5 %"
type input "$ 370,891"
type input "10.5 %"
click at [322, 204] on input "2 %" at bounding box center [293, 213] width 110 height 19
type input "21 %"
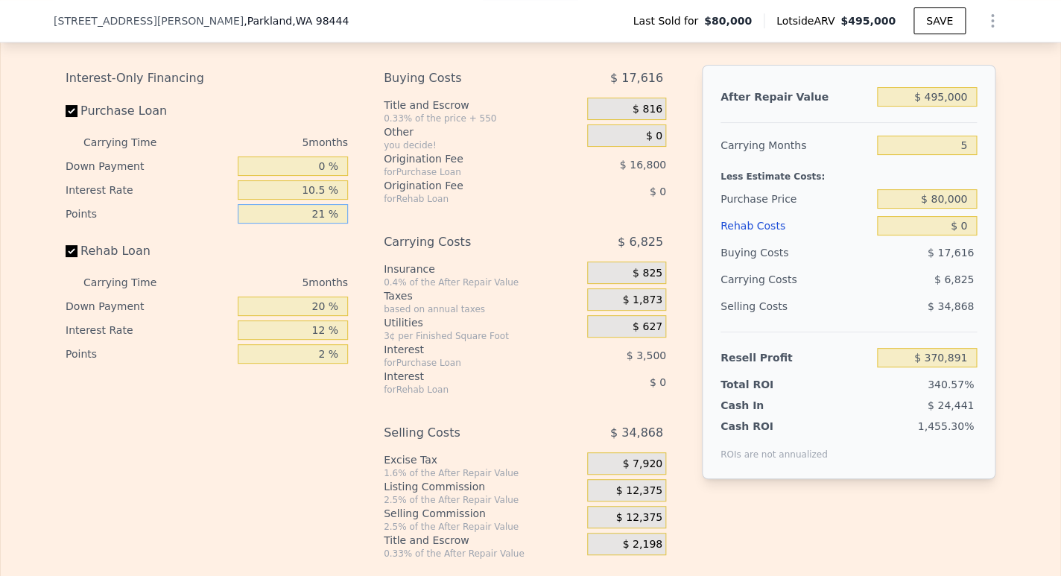
type input "$ 355,691"
type input "2 %"
type input "$ 370,891"
type input "1 %"
type input "$ 371,691"
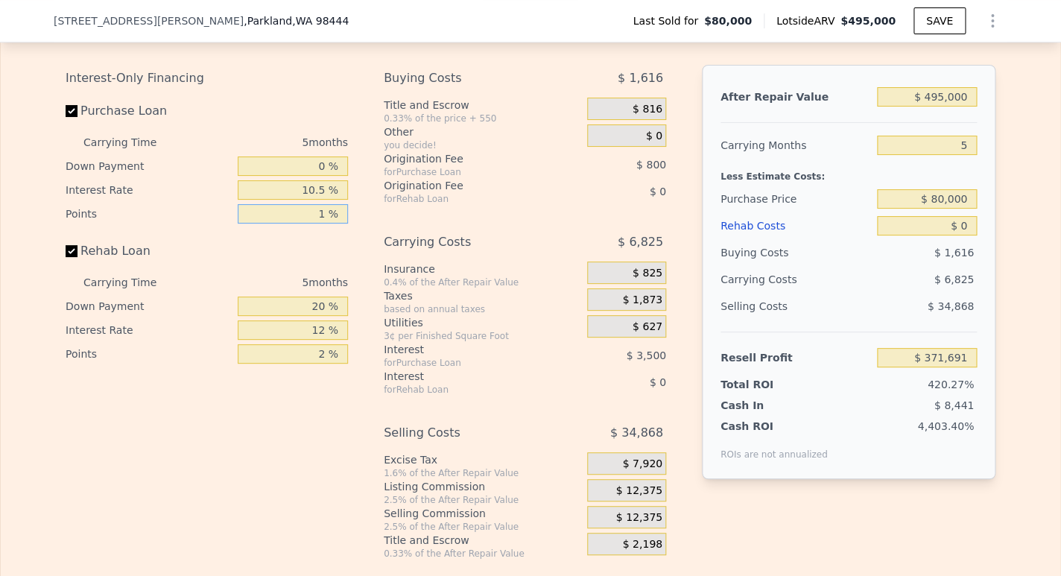
type input "1 %"
click at [318, 297] on input "20 %" at bounding box center [293, 306] width 110 height 19
type input "2 %"
type input "0 %"
click at [318, 324] on input "12 %" at bounding box center [293, 329] width 110 height 19
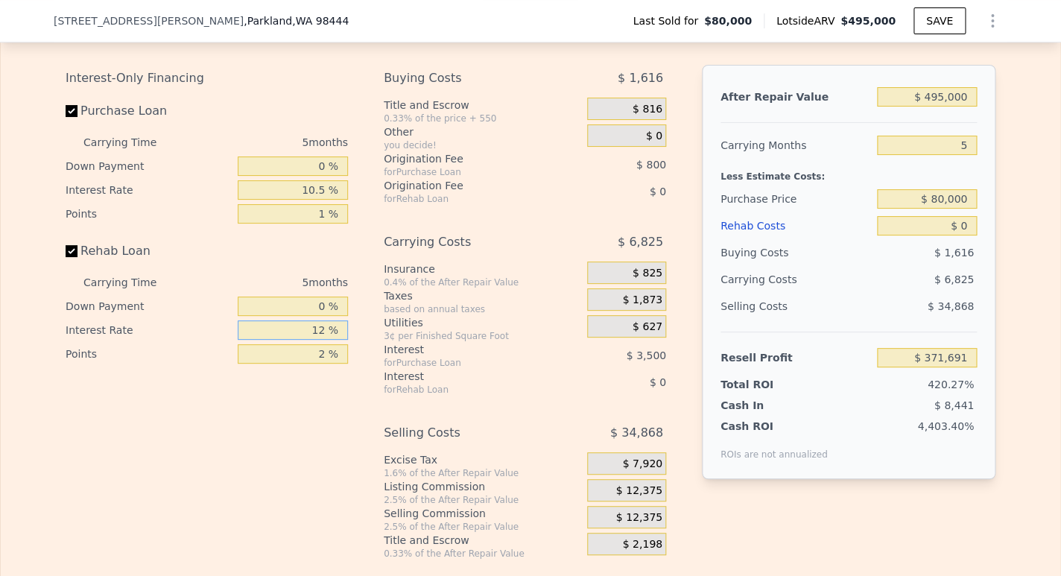
type input "1 %"
type input "10.5 %"
click at [326, 345] on input "2 %" at bounding box center [293, 353] width 110 height 19
type input "1 %"
click at [446, 384] on div "for Rehab Loan" at bounding box center [467, 390] width 166 height 12
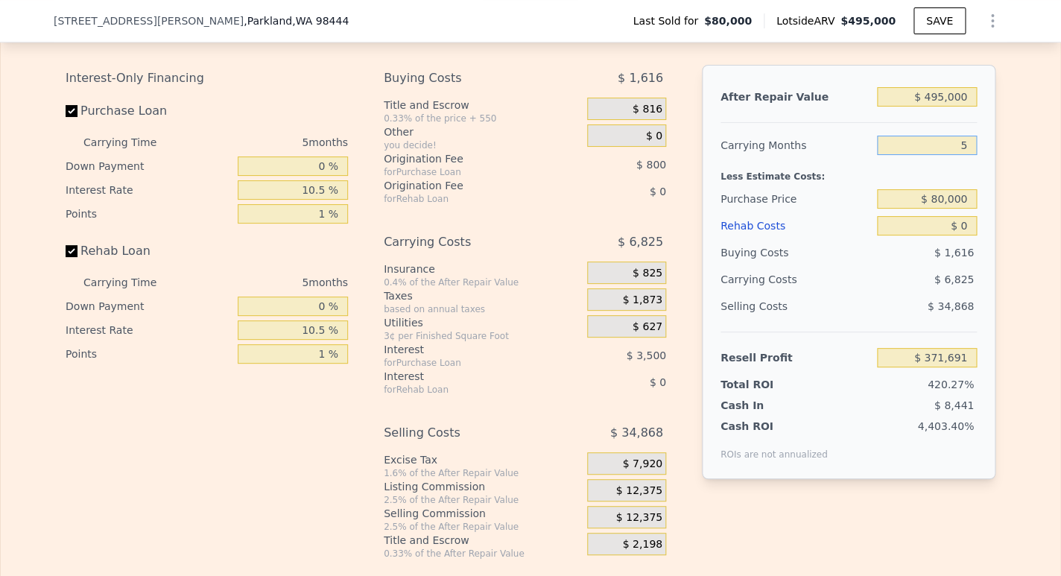
click at [965, 136] on input "5" at bounding box center [927, 145] width 100 height 19
type input "4"
type input "$ 373,056"
type input "4"
click at [940, 189] on input "$ 80,000" at bounding box center [927, 198] width 100 height 19
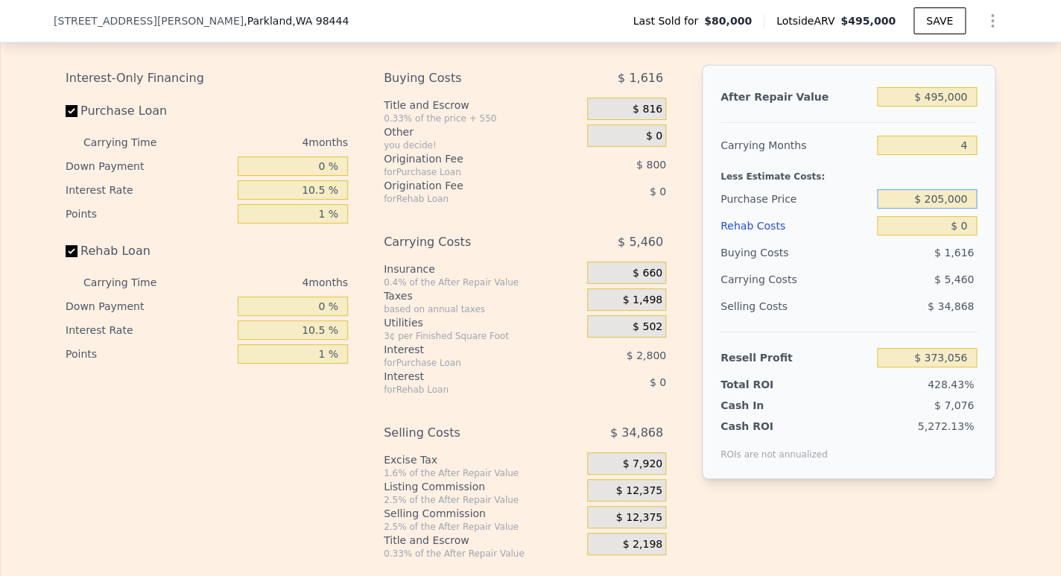
type input "$ 205,000"
click at [965, 216] on input "$ 0" at bounding box center [927, 225] width 100 height 19
type input "$ 242,013"
type input "$ 1"
type input "$ 242,012"
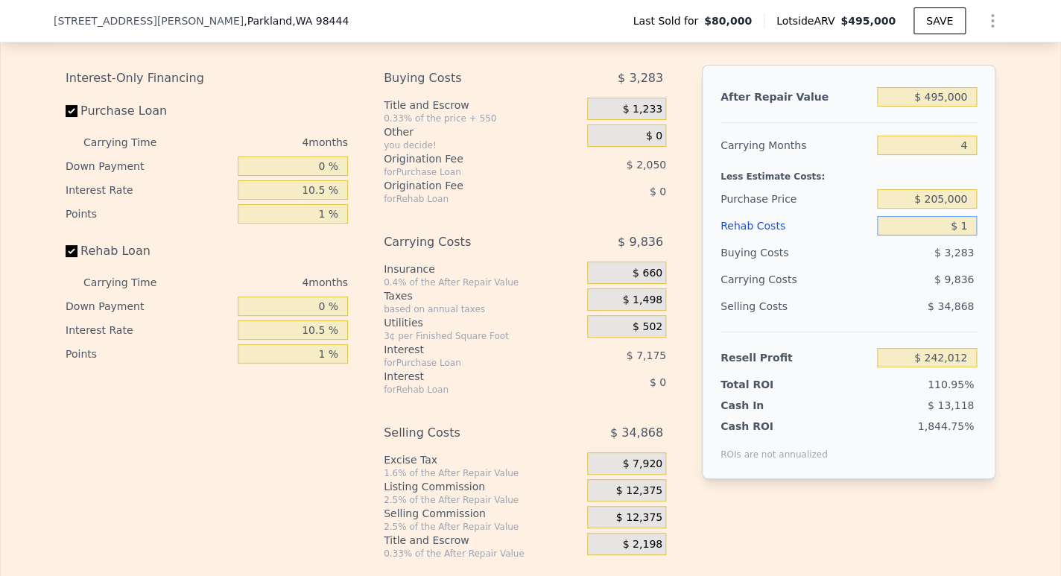
type input "$ 10"
type input "$ 242,003"
type input "$ 100"
type input "$ 241,908"
type input "$ 1,000"
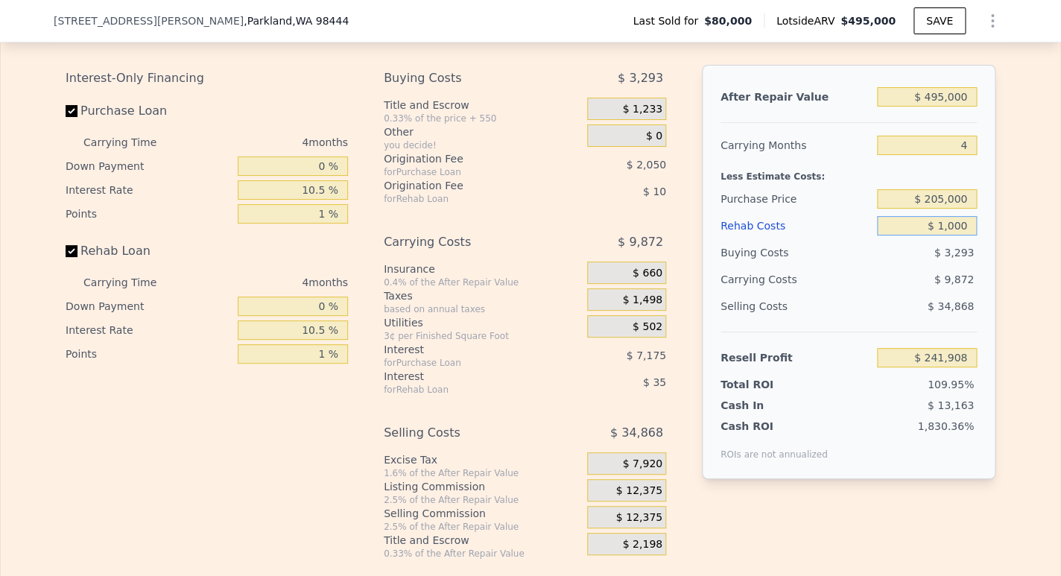
type input "$ 240,967"
type input "$ 10,000"
type input "$ 231,565"
type input "$ 100,000"
type input "$ 137,513"
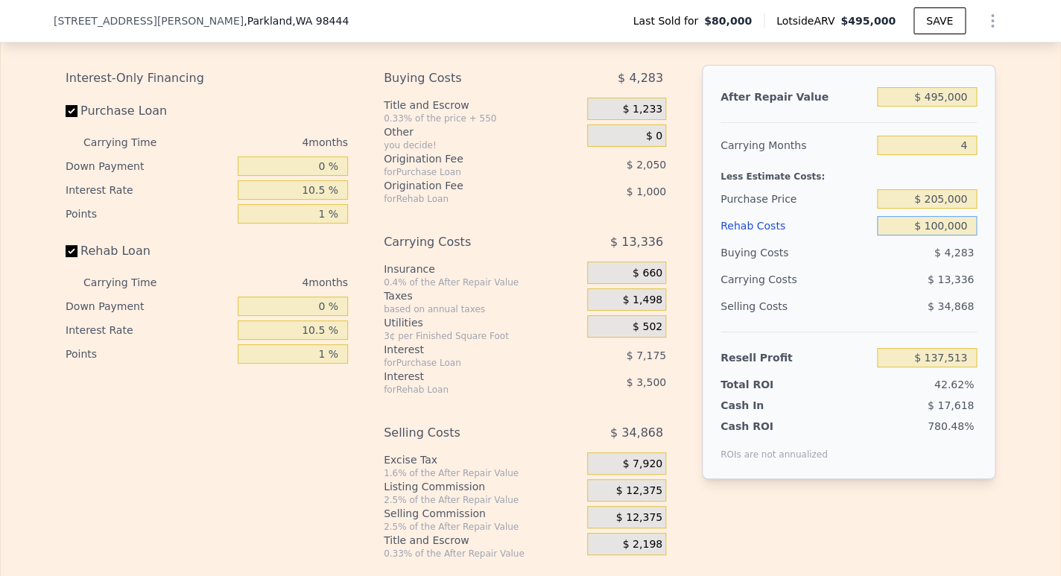
click at [931, 216] on input "$ 100,000" at bounding box center [927, 225] width 100 height 19
type input "$ 10,000"
type input "$ 231,565"
type input "$ 130,000"
type input "$ 106,165"
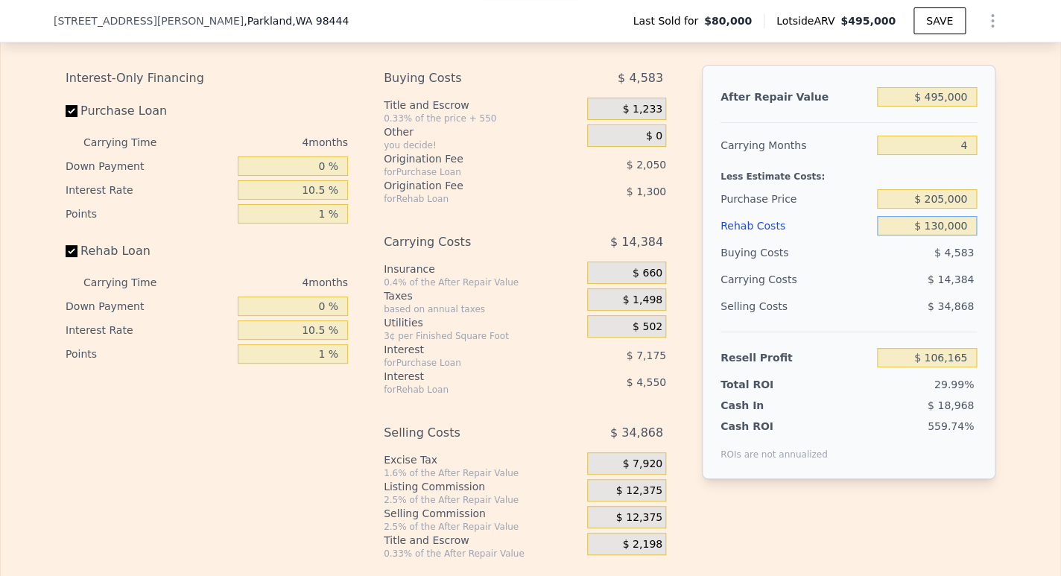
type input "$ 130,000"
click at [939, 332] on div "Resell Profit $ 106,165" at bounding box center [849, 351] width 256 height 39
click at [937, 26] on button "SAVE" at bounding box center [940, 20] width 52 height 27
click at [937, 26] on button "SAVED" at bounding box center [936, 20] width 59 height 27
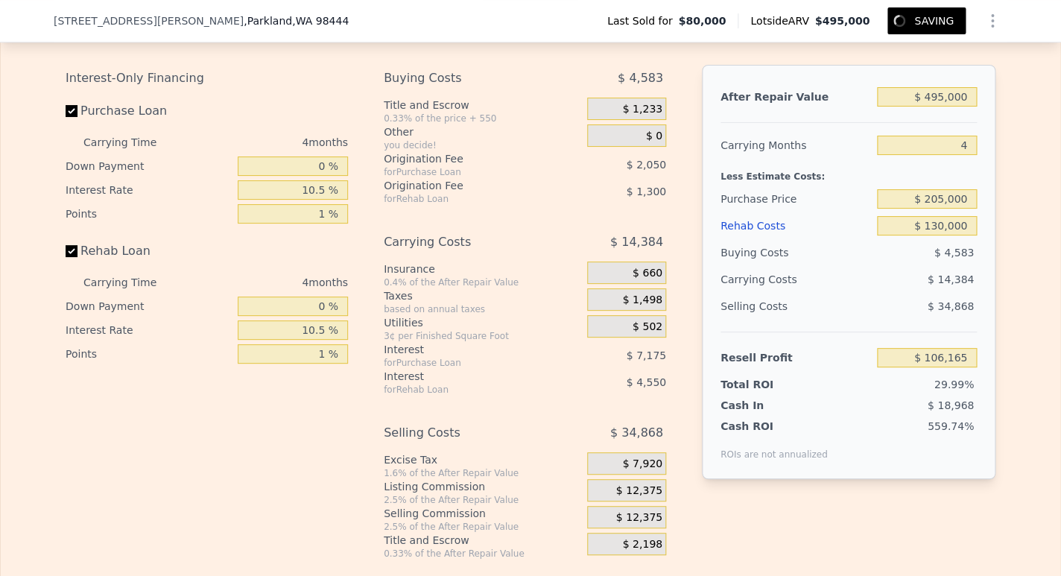
drag, startPoint x: 985, startPoint y: 25, endPoint x: 978, endPoint y: 19, distance: 9.0
click at [984, 22] on icon "Show Options" at bounding box center [993, 21] width 18 height 18
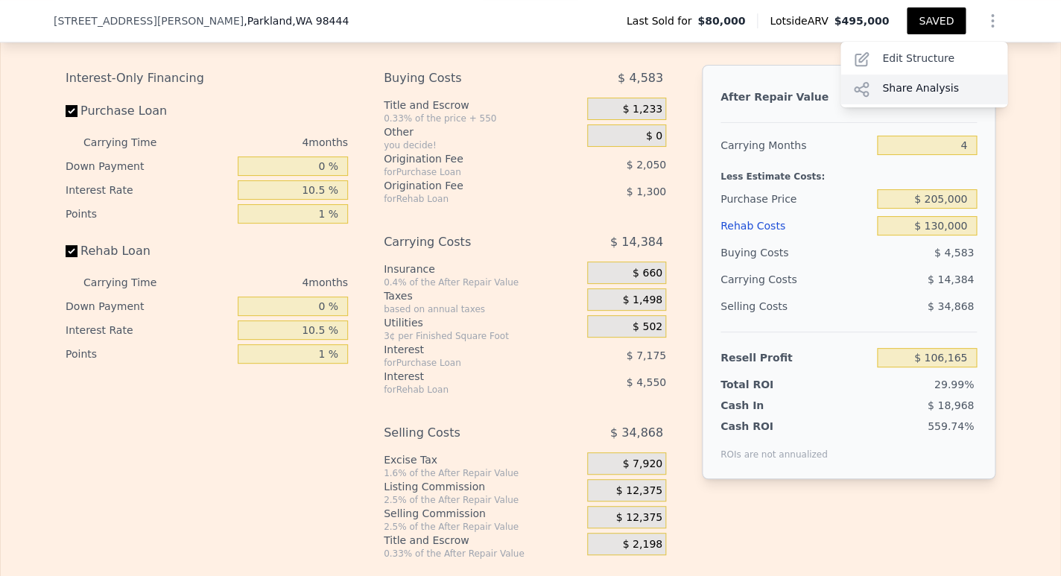
click at [927, 95] on div "Share Analysis" at bounding box center [923, 90] width 167 height 30
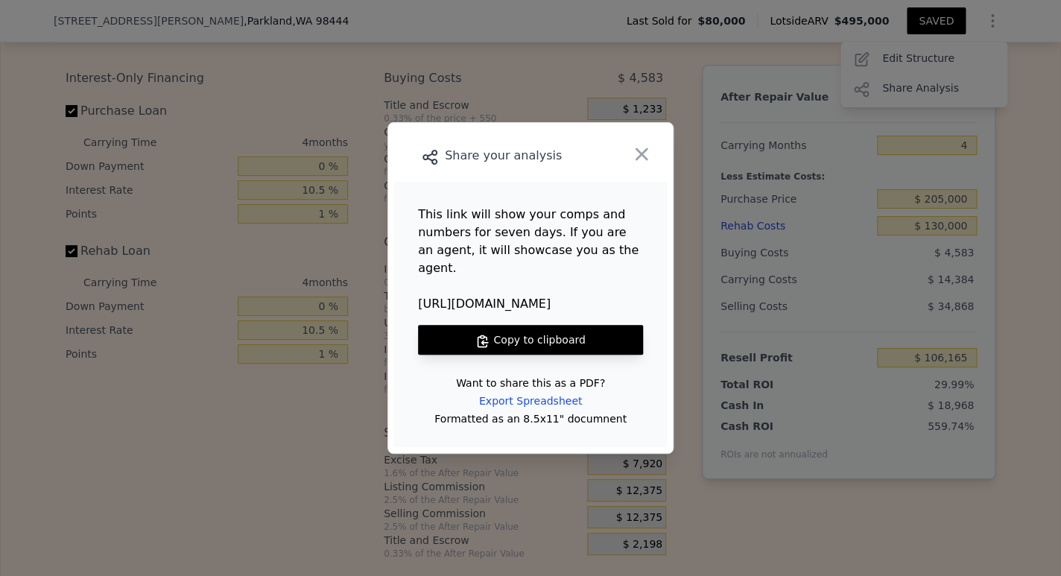
click at [540, 325] on button "Copy to clipboard" at bounding box center [530, 340] width 225 height 30
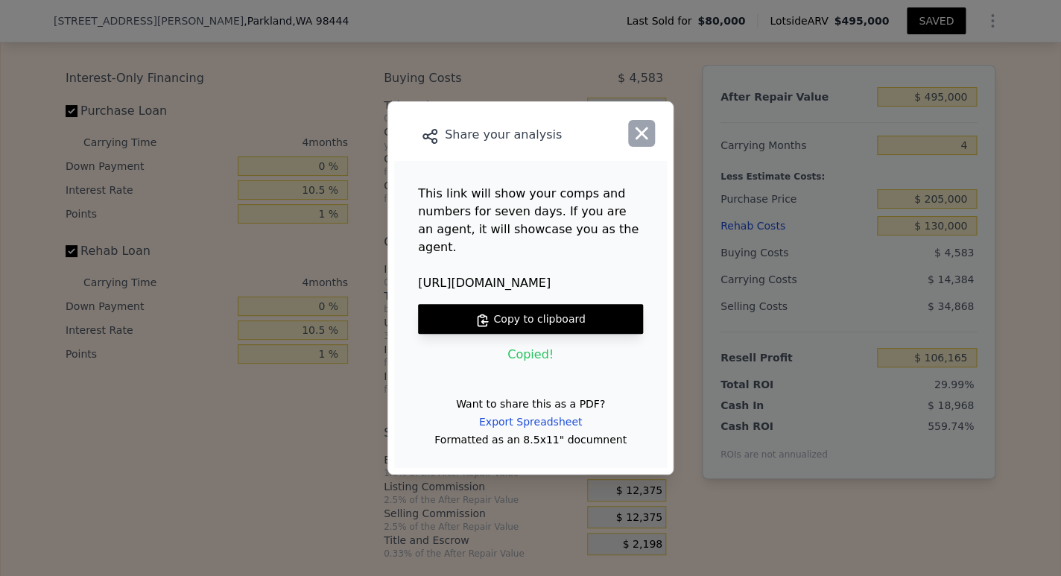
click at [642, 140] on icon "button" at bounding box center [642, 133] width 13 height 13
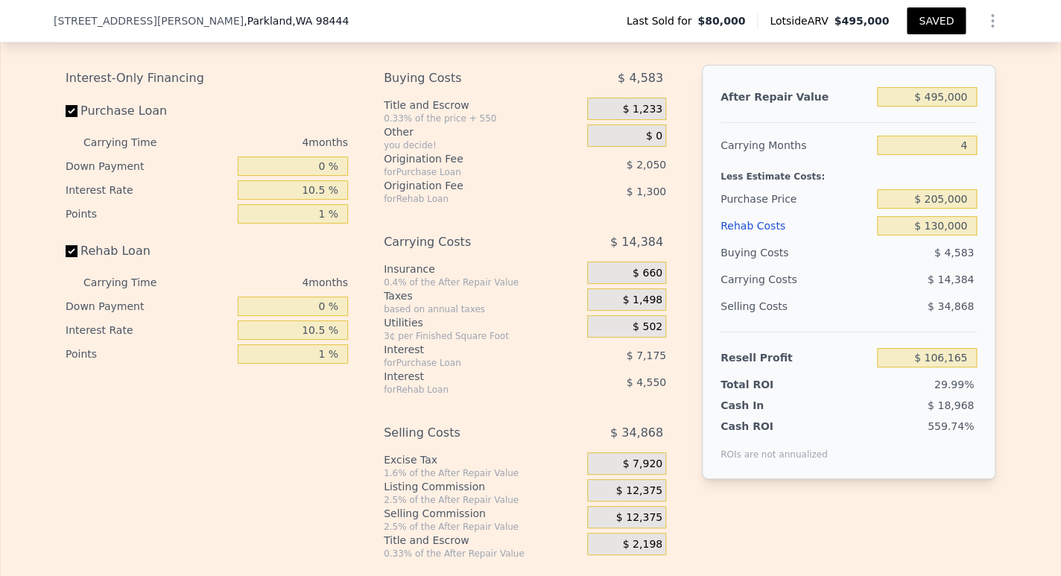
click at [984, 22] on icon "Show Options" at bounding box center [993, 21] width 18 height 18
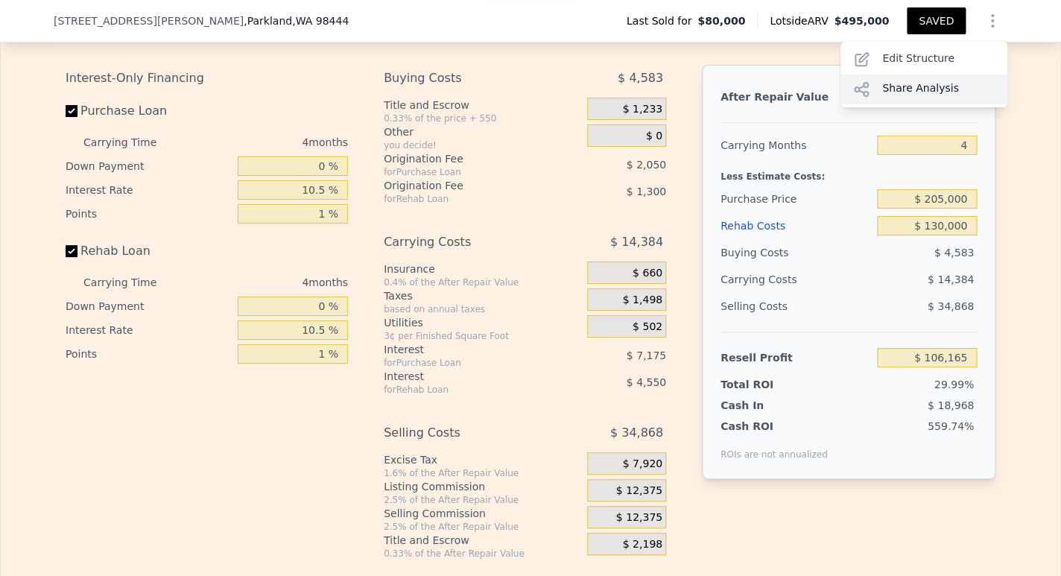
click at [936, 87] on div "Share Analysis" at bounding box center [923, 90] width 167 height 30
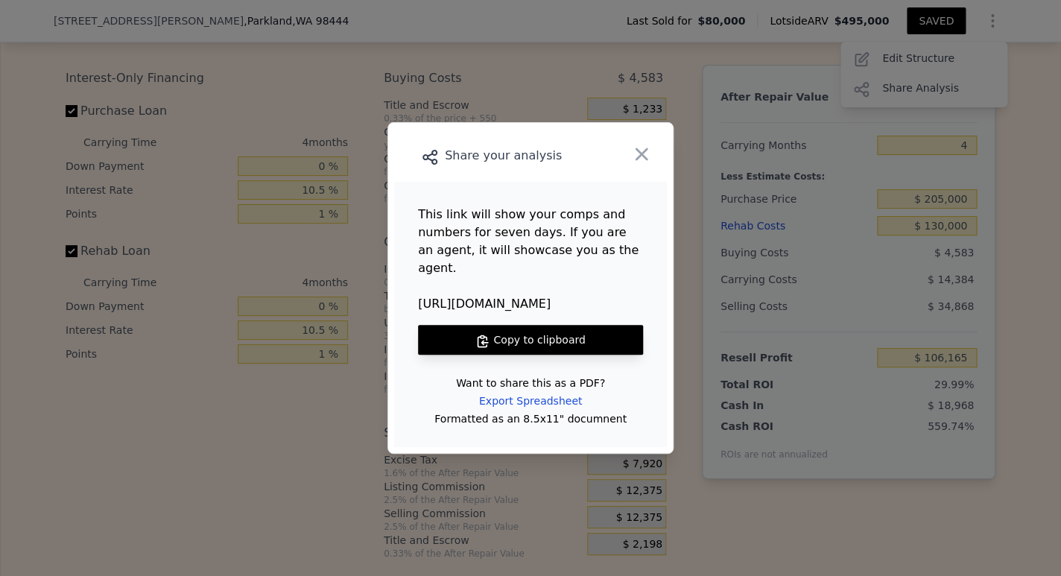
click at [539, 327] on button "Copy to clipboard" at bounding box center [530, 340] width 225 height 30
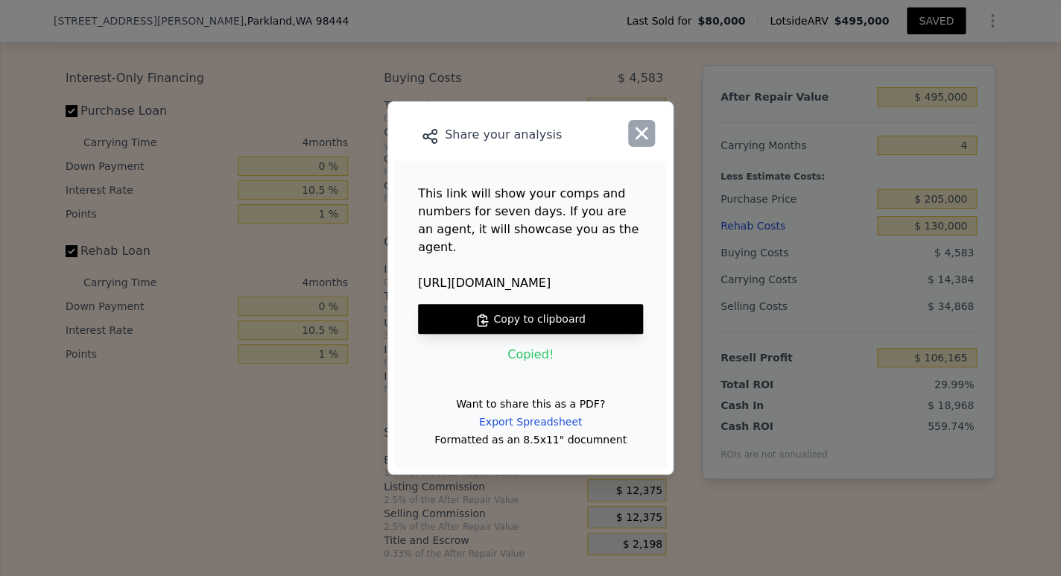
click at [641, 144] on icon "button" at bounding box center [641, 133] width 21 height 21
